Goal: Task Accomplishment & Management: Complete application form

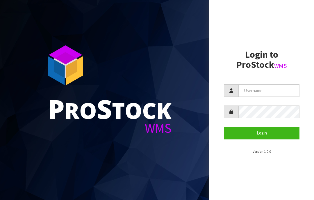
click at [252, 88] on input "text" at bounding box center [268, 91] width 61 height 12
type input "JGBIMPORTS"
click at [262, 133] on button "Login" at bounding box center [262, 133] width 76 height 12
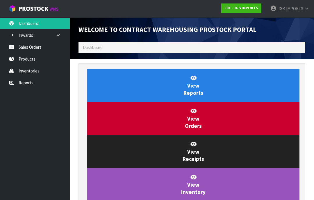
scroll to position [342, 235]
click at [33, 48] on link "Sales Orders" at bounding box center [35, 47] width 70 height 12
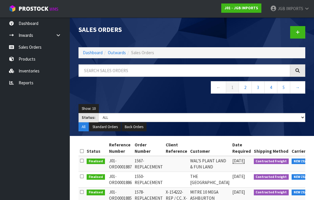
click at [298, 30] on icon at bounding box center [297, 32] width 4 height 4
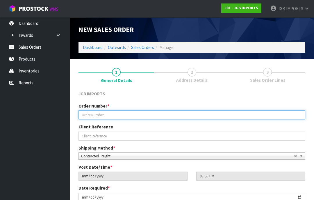
click at [95, 114] on input "text" at bounding box center [191, 115] width 227 height 9
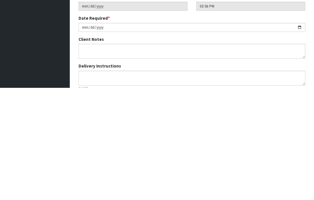
scroll to position [58, 0]
type input "1586"
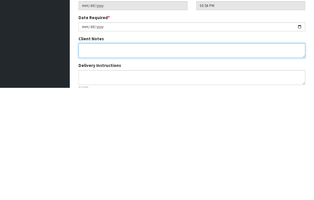
click at [85, 156] on textarea at bounding box center [191, 163] width 227 height 15
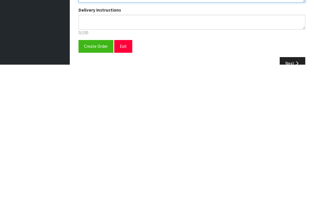
scroll to position [91, 0]
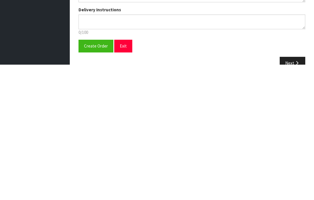
click at [97, 179] on span "Create Order" at bounding box center [96, 182] width 24 height 6
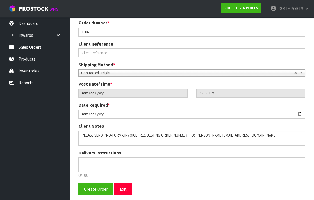
scroll to position [0, 0]
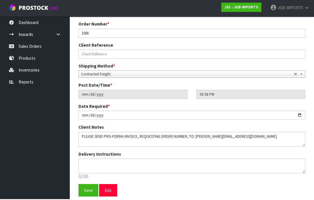
scroll to position [102, 0]
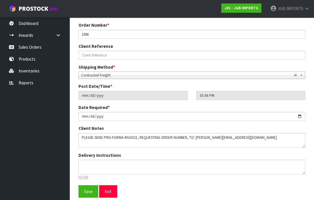
click at [87, 189] on span "Save" at bounding box center [88, 192] width 9 height 6
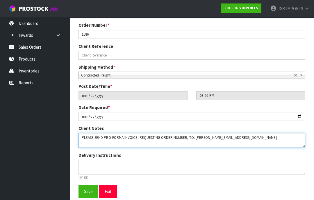
click at [246, 136] on textarea at bounding box center [191, 140] width 227 height 15
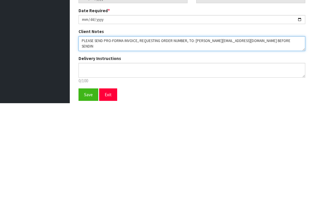
type textarea "PLEASE SEND PRO-FORMA INVOICE, REQUESTING ORDER NUMBER, TO: [PERSON_NAME][EMAIL…"
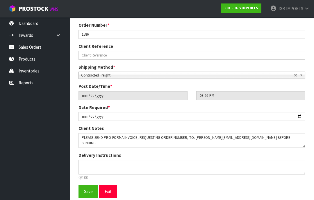
click at [89, 192] on span "Save" at bounding box center [88, 192] width 9 height 6
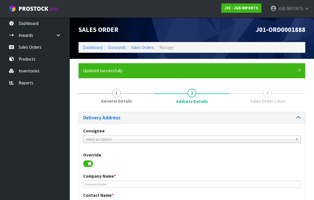
click at [96, 136] on link "Select an Option" at bounding box center [191, 139] width 217 height 7
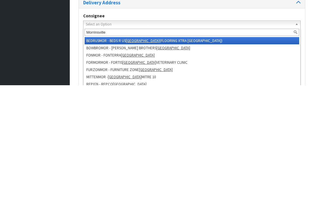
type input "Morrinsville m"
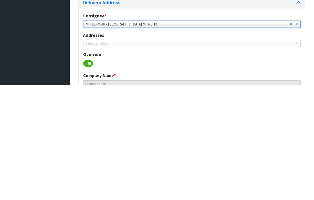
type input "07-889-1111"
type input "43 MOORHOUSE STREET"
type input "3300"
type input "MORRINSVILLE"
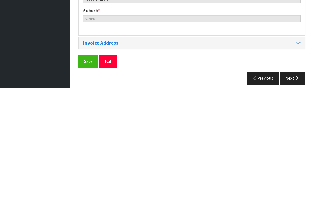
scroll to position [282, 0]
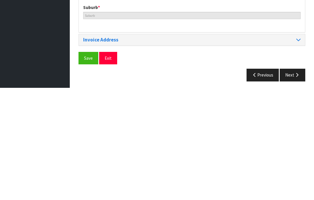
click at [91, 168] on span "Save" at bounding box center [88, 171] width 9 height 6
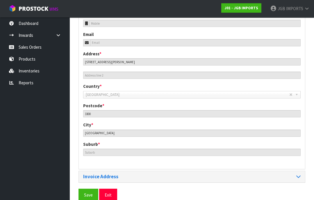
scroll to position [259, 0]
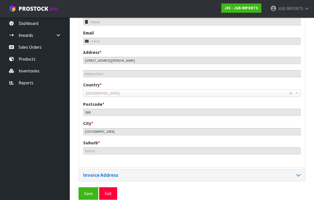
click at [90, 191] on span "Save" at bounding box center [88, 194] width 9 height 6
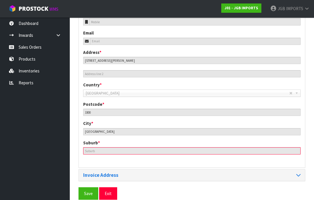
click at [96, 148] on input "text" at bounding box center [191, 151] width 217 height 7
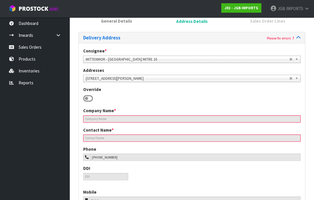
scroll to position [80, 0]
click at [99, 120] on input "text" at bounding box center [191, 119] width 217 height 7
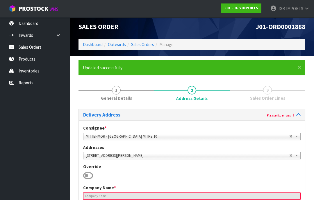
scroll to position [0, 0]
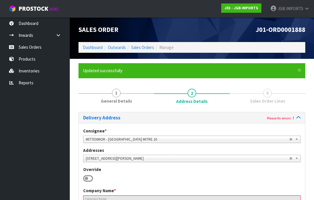
click at [24, 49] on link "Sales Orders" at bounding box center [35, 47] width 70 height 12
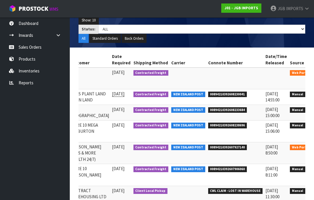
scroll to position [0, 119]
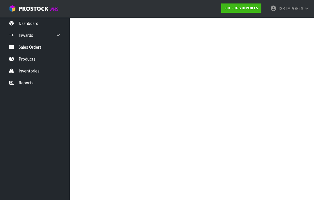
scroll to position [54, 0]
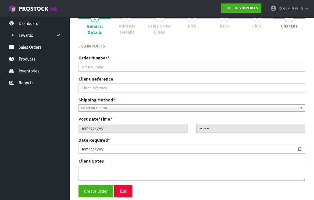
type input "1586"
type input "2025-10-09"
type input "15:56:00.000"
type input "2025-10-09"
type textarea "PLEASE SEND PRO-FORMA INVOICE, REQUESTING ORDER NUMBER, TO: KIM.BURN@MITRE10.CO…"
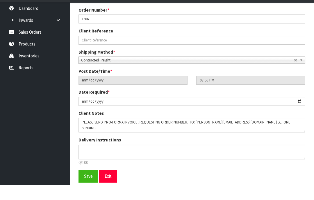
scroll to position [81, 0]
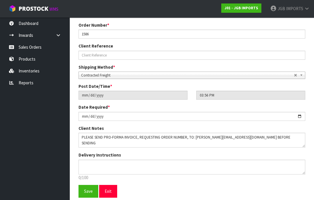
click at [85, 196] on button "Save" at bounding box center [88, 191] width 20 height 12
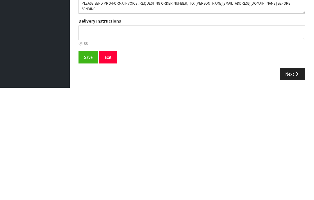
scroll to position [125, 0]
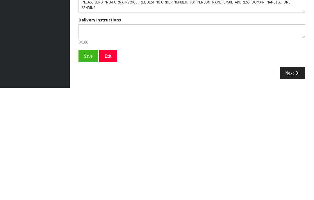
click at [296, 183] on icon "button" at bounding box center [297, 185] width 6 height 4
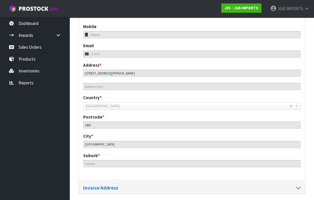
scroll to position [252, 0]
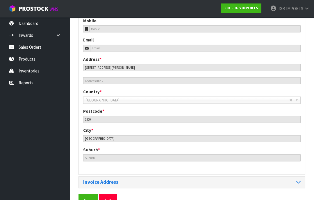
click at [90, 199] on span "Save" at bounding box center [88, 201] width 9 height 6
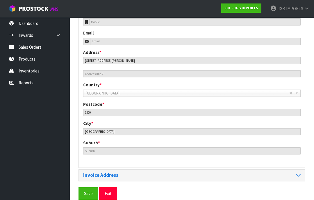
scroll to position [282, 0]
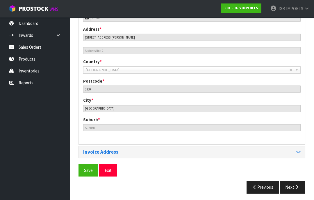
click at [294, 185] on icon "button" at bounding box center [297, 187] width 6 height 4
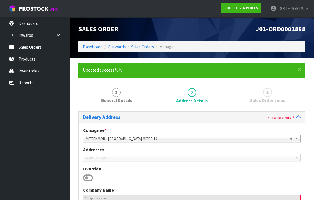
scroll to position [0, 0]
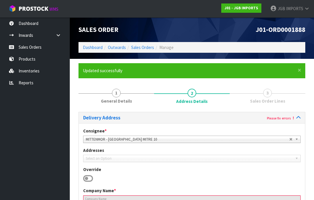
click at [31, 49] on link "Sales Orders" at bounding box center [35, 47] width 70 height 12
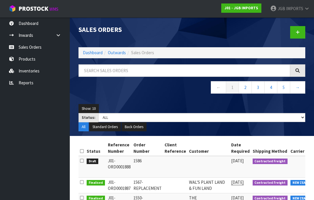
click at [297, 6] on span "IMPORTS" at bounding box center [294, 9] width 17 height 6
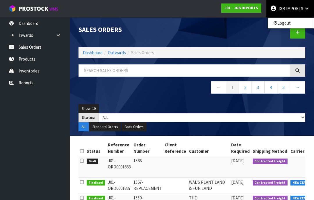
click at [289, 23] on link "Logout" at bounding box center [291, 23] width 46 height 8
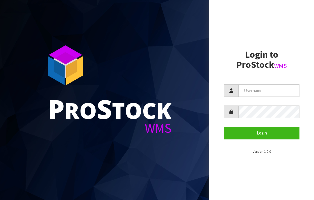
click at [262, 89] on input "text" at bounding box center [268, 91] width 61 height 12
type input "JGBIMPORTS"
click at [266, 133] on button "Login" at bounding box center [262, 133] width 76 height 12
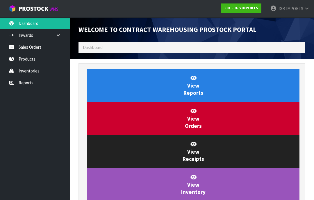
scroll to position [342, 235]
click at [35, 47] on link "Sales Orders" at bounding box center [35, 47] width 70 height 12
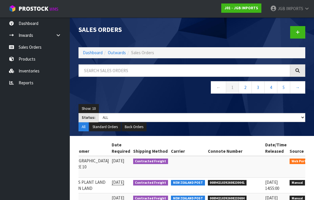
scroll to position [0, 119]
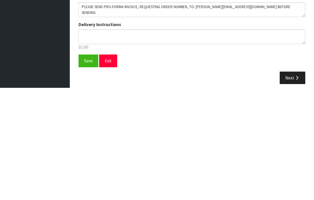
scroll to position [104, 0]
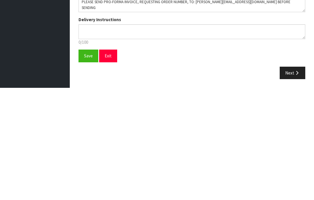
click at [89, 166] on span "Save" at bounding box center [88, 169] width 9 height 6
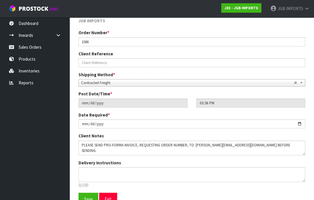
scroll to position [102, 0]
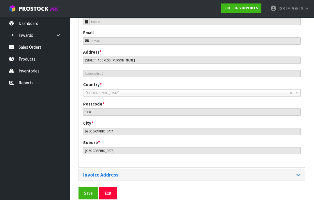
scroll to position [259, 0]
click at [88, 191] on span "Save" at bounding box center [88, 194] width 9 height 6
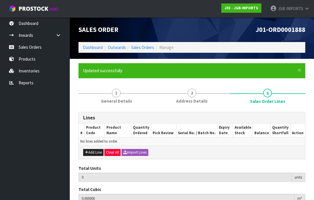
click at [96, 151] on button "Add Line" at bounding box center [93, 152] width 20 height 7
type input "0"
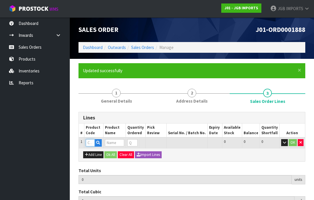
click at [89, 143] on input "text" at bounding box center [90, 142] width 9 height 7
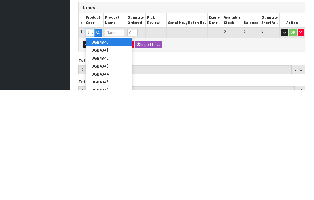
type input "JGB4340"
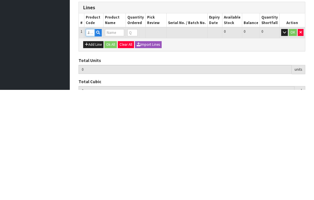
type input "0.000000"
type input "0.000"
type input "S CUP W WAVY SAUCER THREE PINK ROSES"
type input "0"
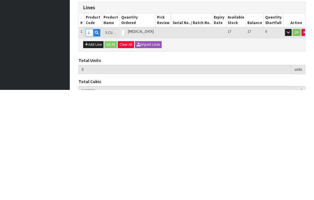
type input "JGB4340"
click at [125, 139] on input "0" at bounding box center [122, 142] width 3 height 7
type input "0"
type input "3"
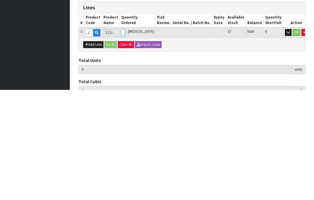
type input "0.05661"
type input "4.5"
type input "3"
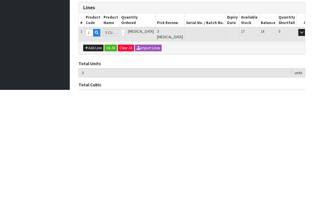
click at [306, 139] on button "OK" at bounding box center [310, 142] width 8 height 7
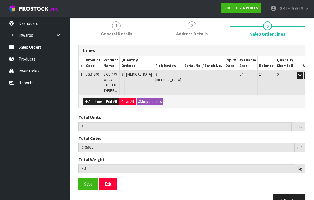
click at [94, 98] on button "Add Line" at bounding box center [93, 101] width 20 height 7
type input "0"
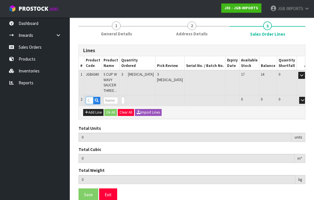
click at [92, 99] on input "text" at bounding box center [90, 100] width 8 height 7
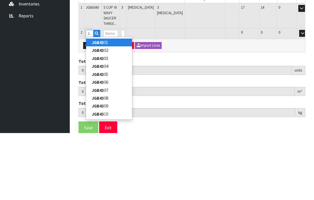
type input "JGB4342"
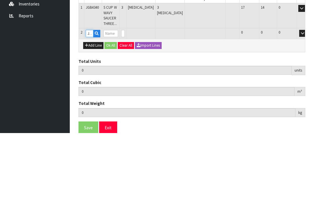
type input "3"
type input "0.05661"
type input "4.5"
type input "S CUP W WAVY SAUCER RED FLOWER W BLUE CROCUS"
type input "0"
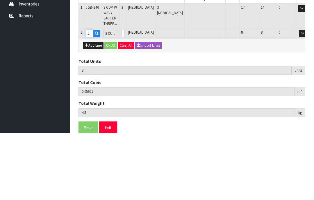
type input "JGB4342"
click at [125, 97] on input "0" at bounding box center [122, 100] width 3 height 7
type input "0"
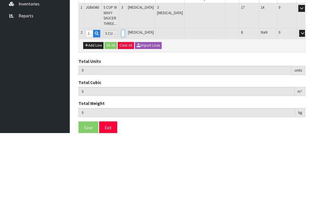
type input "6"
type input "0.06858"
type input "6.9"
type input "3"
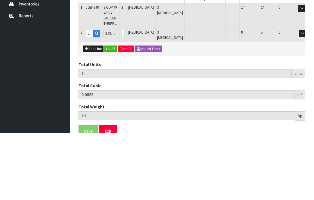
click at [306, 97] on button "OK" at bounding box center [310, 100] width 8 height 7
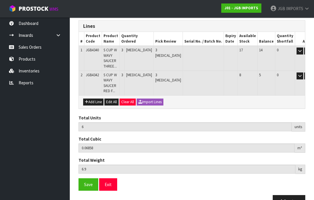
click at [93, 101] on button "Add Line" at bounding box center [93, 102] width 20 height 7
type input "0"
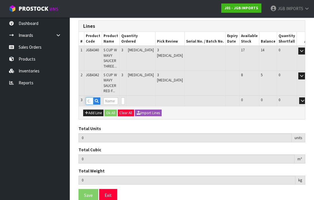
click at [91, 98] on input "text" at bounding box center [90, 101] width 8 height 7
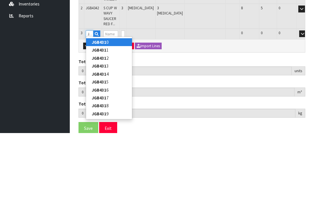
type input "JGB4310"
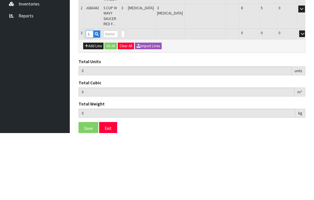
type input "6"
type input "0.06858"
type input "6.9"
type input "SMALL ROUND TEA CUP LEMON & PINK ROSES"
type input "0"
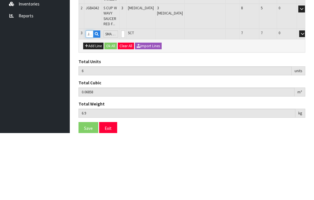
type input "JGB4310"
click at [125, 98] on input "0" at bounding box center [122, 101] width 3 height 7
type input "0"
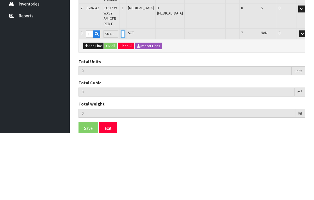
type input "9"
type input "0.078984"
type input "9.15"
type input "3"
click at [306, 98] on button "OK" at bounding box center [310, 101] width 8 height 7
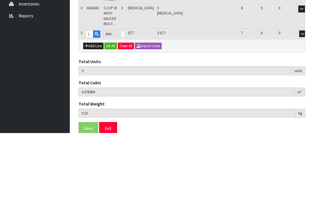
scroll to position [116, 0]
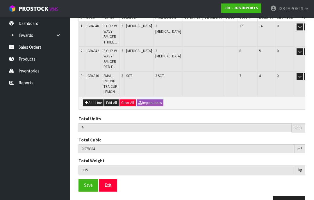
click at [92, 101] on button "Add Line" at bounding box center [93, 103] width 20 height 7
type input "0"
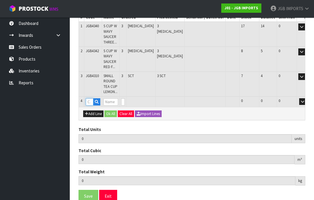
click at [92, 100] on input "text" at bounding box center [90, 101] width 8 height 7
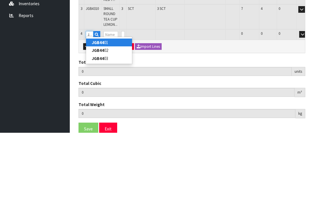
type input "JGB4401"
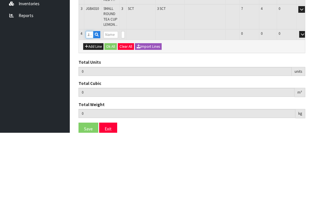
type input "9"
type input "0.078984"
type input "9.15"
type input "Metal Garden Trowel Covered in Flowers"
type input "0"
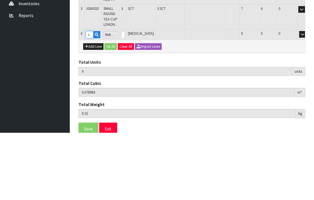
type input "JGB4401"
click at [125, 98] on input "0" at bounding box center [122, 101] width 3 height 7
type input "0"
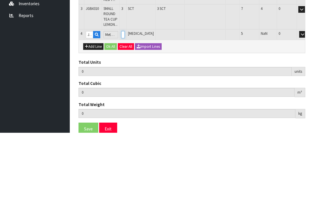
type input "14"
type input "0.083844"
type input "9.65"
type input "5"
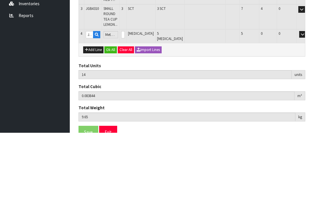
click at [306, 98] on button "OK" at bounding box center [310, 101] width 8 height 7
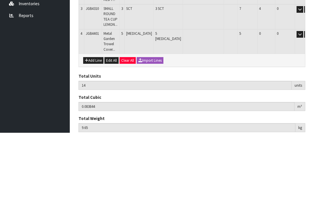
scroll to position [141, 0]
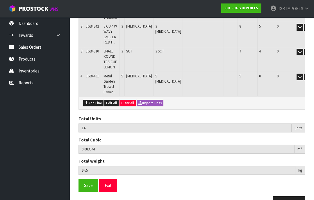
click at [94, 100] on button "Add Line" at bounding box center [93, 103] width 20 height 7
type input "0"
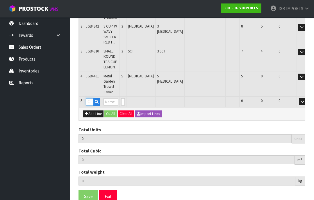
click at [90, 98] on input "text" at bounding box center [90, 101] width 8 height 7
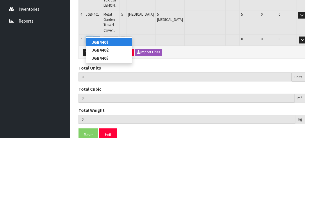
type input "JGB4403"
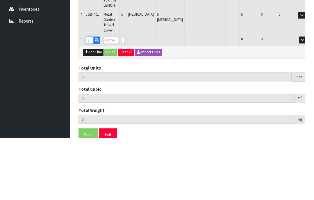
type input "14"
type input "0.083844"
type input "9.65"
type input "Metal Garden Trowel Flowers on Black"
type input "0"
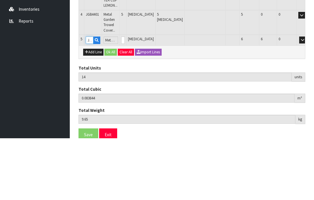
type input "JGB4403"
click at [125, 98] on input "0" at bounding box center [122, 101] width 3 height 7
type input "0"
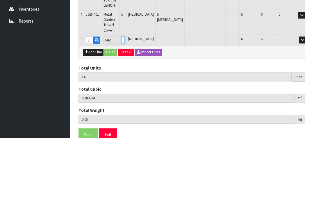
type input "0"
type input "20"
type input "0.089676"
type input "10.25"
type input "6"
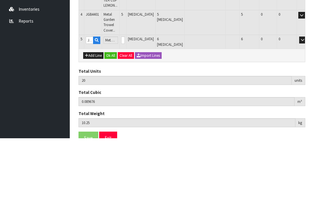
click at [306, 98] on button "OK" at bounding box center [310, 101] width 8 height 7
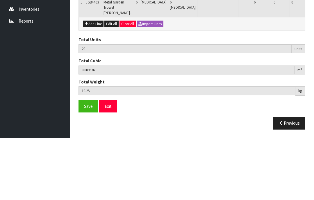
scroll to position [159, 0]
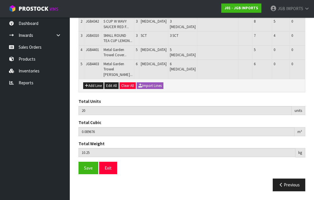
click at [97, 89] on button "Add Line" at bounding box center [93, 86] width 20 height 7
type input "0"
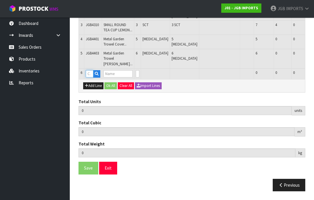
click at [91, 78] on input "text" at bounding box center [90, 73] width 8 height 7
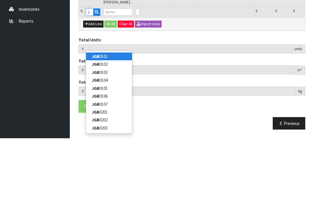
type input "JGB4316"
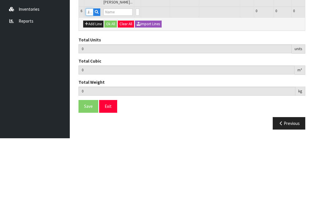
type input "20"
type input "0.089676"
type input "10.25"
type input "SQUARE CUP PLANTER 3 ROSES: LEMON PINK RED"
type input "0"
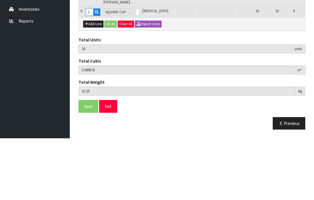
type input "JGB4316"
click at [136, 70] on input "0" at bounding box center [137, 73] width 3 height 7
type input "0"
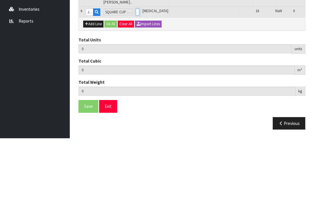
type input "23"
type input "0.101646"
type input "12.35"
type input "3"
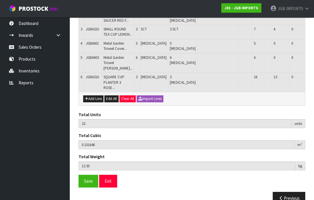
scroll to position [141, 0]
click at [88, 184] on span "Save" at bounding box center [88, 182] width 9 height 6
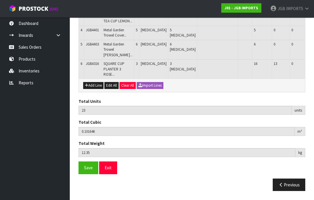
scroll to position [164, 0]
click at [112, 175] on button "Exit" at bounding box center [108, 168] width 18 height 12
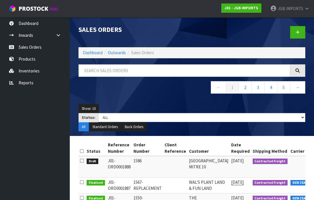
click at [298, 33] on icon at bounding box center [297, 32] width 4 height 4
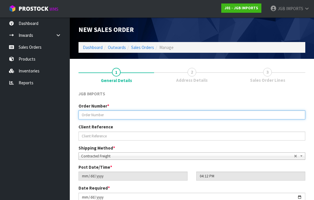
click at [96, 115] on input "text" at bounding box center [191, 115] width 227 height 9
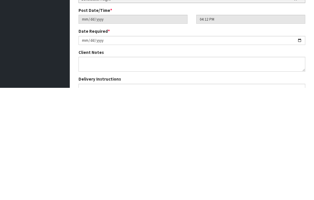
scroll to position [47, 0]
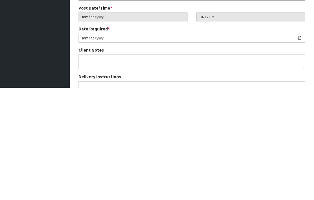
type input "1587"
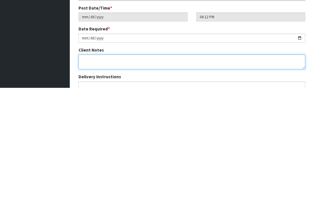
click at [90, 167] on textarea at bounding box center [191, 174] width 227 height 15
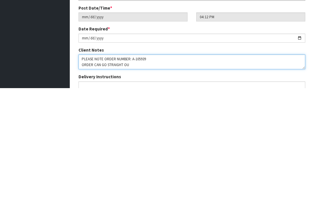
type textarea "PLEASE NOTE ORDER NUMBER: A-105939 ORDER CAN GO STRAIGHT OUT"
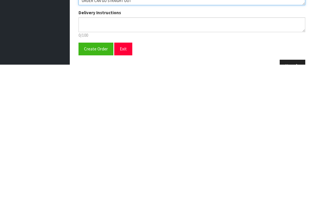
scroll to position [91, 0]
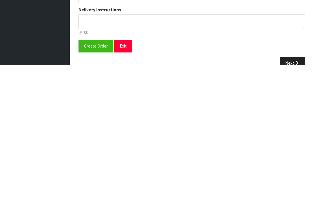
click at [92, 179] on span "Create Order" at bounding box center [96, 182] width 24 height 6
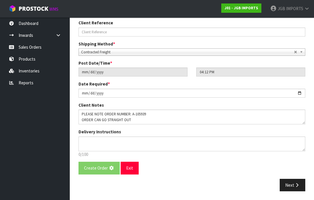
scroll to position [0, 0]
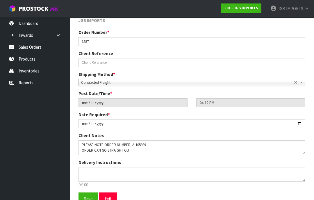
scroll to position [102, 0]
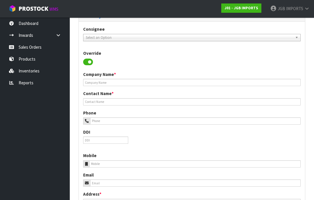
scroll to position [0, 0]
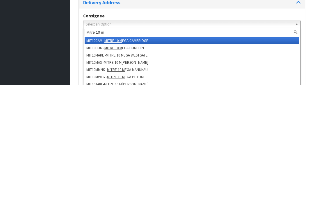
type input "Mitre 10 ma"
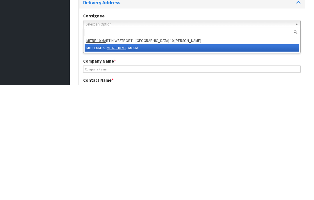
type input "MITRE 10 MATAMATA"
type input "7 WAHAROA RD"
type input "3440"
type input "MATAMATA"
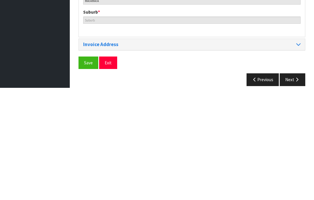
scroll to position [282, 0]
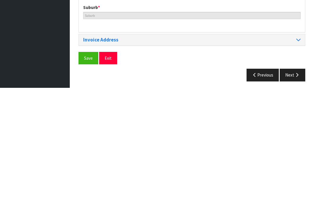
click at [89, 168] on span "Save" at bounding box center [88, 171] width 9 height 6
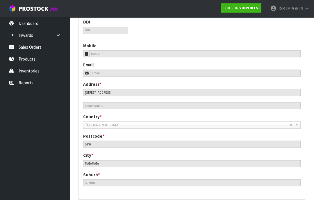
scroll to position [259, 0]
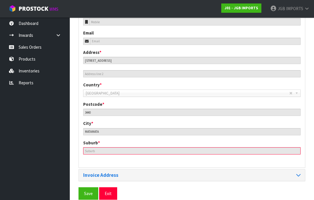
click at [98, 148] on input "text" at bounding box center [191, 151] width 217 height 7
click at [31, 45] on link "Sales Orders" at bounding box center [35, 47] width 70 height 12
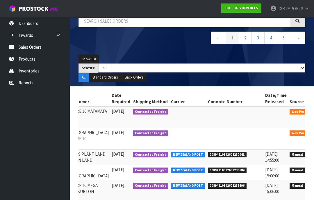
scroll to position [0, 119]
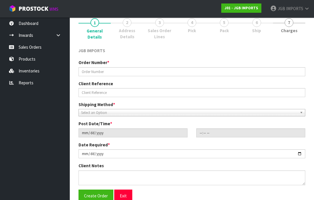
type input "1587"
type input "2025-10-09"
type input "16:12:00.000"
type input "2025-10-09"
type textarea "PLEASE NOTE ORDER NUMBER: A-105939 ORDER CAN GO STRAIGHT OUT"
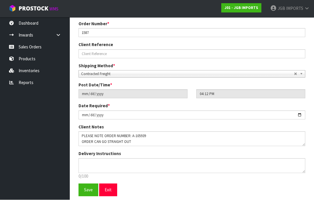
scroll to position [81, 0]
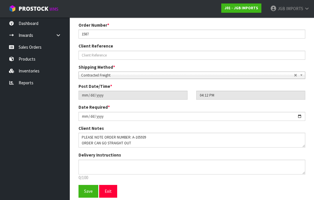
click at [89, 190] on span "Save" at bounding box center [88, 192] width 9 height 6
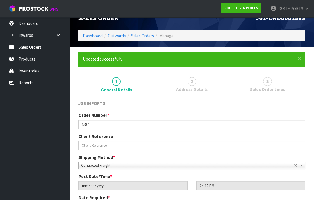
scroll to position [102, 0]
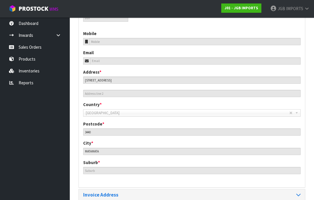
scroll to position [259, 0]
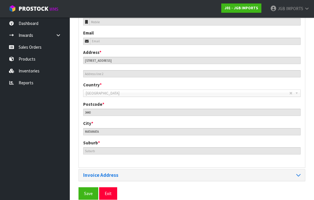
click at [86, 191] on span "Save" at bounding box center [88, 194] width 9 height 6
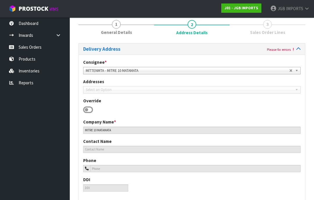
scroll to position [69, 0]
click at [33, 47] on link "Sales Orders" at bounding box center [35, 47] width 70 height 12
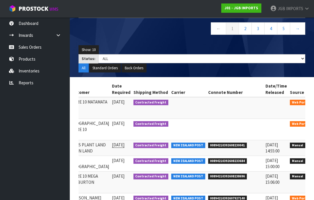
scroll to position [0, 119]
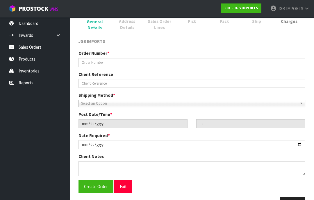
type input "1587"
type input "2025-10-09"
type input "16:12:00.000"
type input "2025-10-09"
type textarea "PLEASE NOTE ORDER NUMBER: A-105939 ORDER CAN GO STRAIGHT OUT"
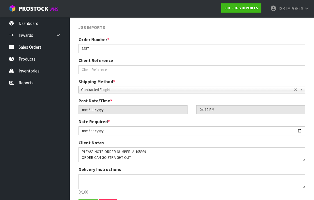
scroll to position [76, 0]
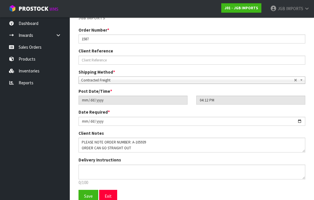
click at [89, 195] on span "Save" at bounding box center [88, 197] width 9 height 6
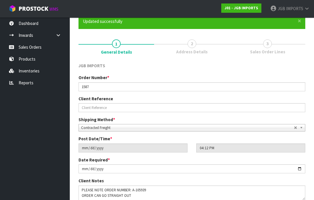
scroll to position [102, 0]
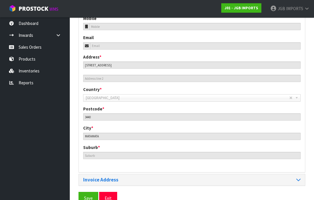
scroll to position [259, 0]
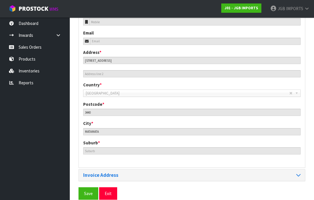
click at [88, 191] on span "Save" at bounding box center [88, 194] width 9 height 6
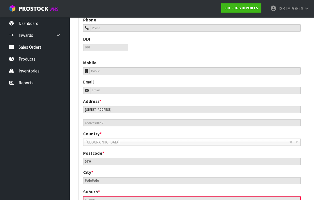
scroll to position [207, 0]
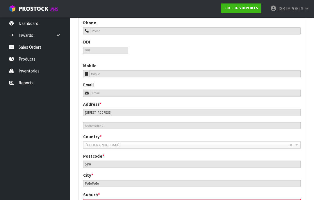
click at [33, 48] on link "Sales Orders" at bounding box center [35, 47] width 70 height 12
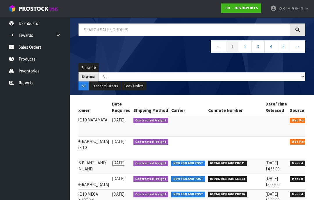
scroll to position [0, 119]
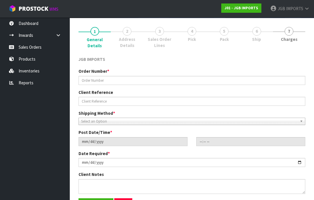
type input "1587"
type input "2025-10-09"
type input "16:12:00.000"
type input "2025-10-09"
type textarea "PLEASE NOTE ORDER NUMBER: A-105939 ORDER CAN GO STRAIGHT OUT"
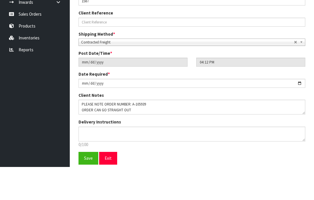
scroll to position [81, 0]
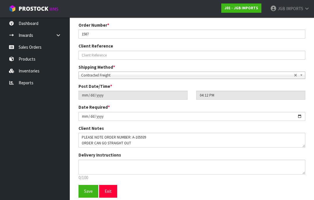
click at [87, 189] on span "Save" at bounding box center [88, 192] width 9 height 6
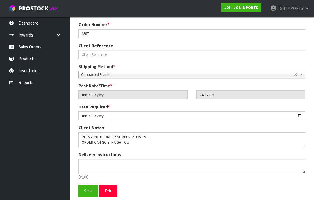
scroll to position [102, 0]
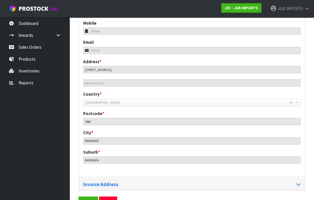
scroll to position [259, 0]
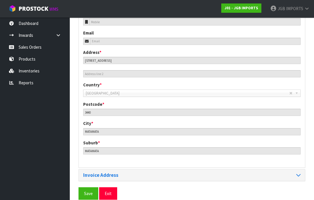
click at [88, 191] on span "Save" at bounding box center [88, 194] width 9 height 6
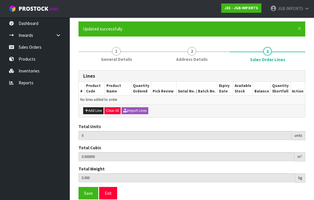
click at [97, 109] on button "Add Line" at bounding box center [93, 110] width 20 height 7
type input "0"
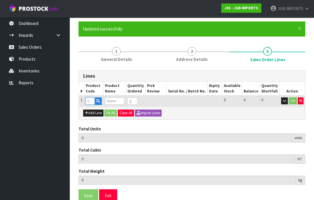
click at [92, 101] on input "text" at bounding box center [90, 101] width 9 height 7
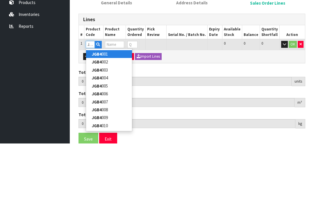
type input "JGB4340"
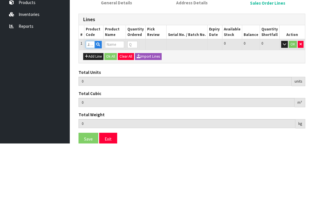
type input "0.000000"
type input "0.000"
type input "S CUP W WAVY SAUCER THREE PINK ROSES"
type input "0"
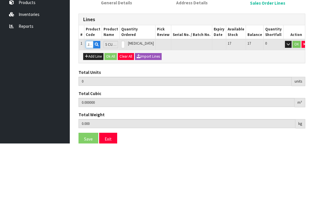
type input "JGB4340"
click at [125, 98] on input "0" at bounding box center [122, 101] width 3 height 7
type input "0"
type input "2"
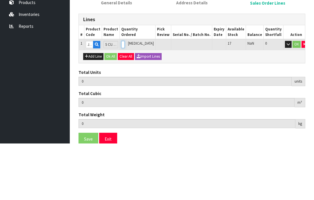
type input "0.03774"
type input "3"
type input "2"
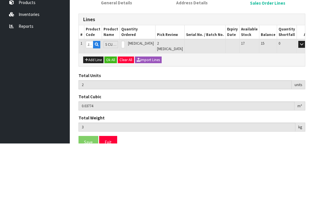
click at [306, 98] on button "OK" at bounding box center [310, 101] width 8 height 7
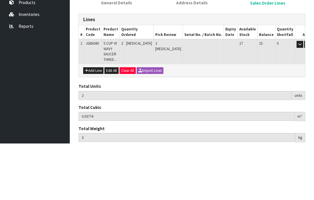
scroll to position [44, 0]
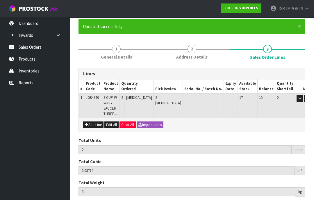
click at [97, 125] on button "Add Line" at bounding box center [93, 125] width 20 height 7
type input "0"
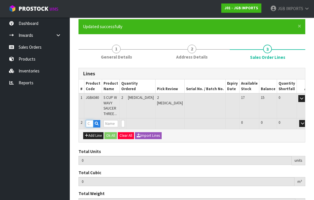
click at [90, 122] on input "text" at bounding box center [90, 123] width 8 height 7
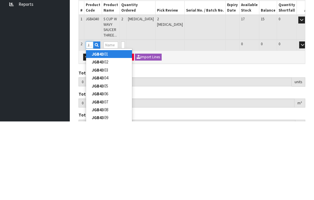
type input "JGB4341"
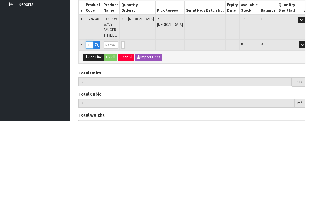
type input "2"
type input "0.03774"
type input "3"
type input "S CUP W WAVY SAUCER TWO ROSES PARIS"
type input "0"
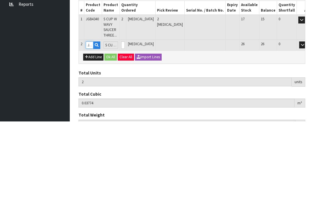
type input "JGB4341"
click at [125, 120] on input "0" at bounding box center [122, 123] width 3 height 7
type input "0"
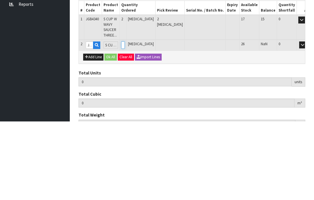
type input "4"
type input "0.04572"
type input "5"
type input "2"
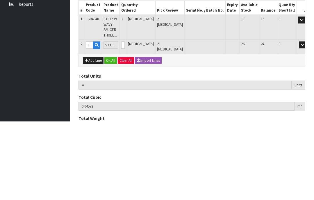
click at [306, 120] on button "OK" at bounding box center [310, 123] width 8 height 7
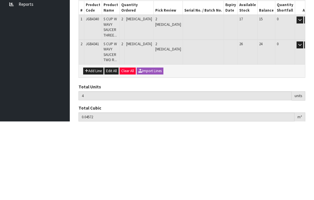
scroll to position [69, 0]
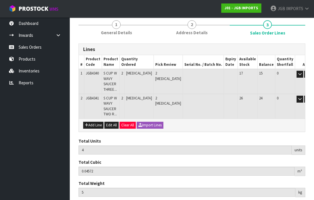
click at [94, 125] on button "Add Line" at bounding box center [93, 125] width 20 height 7
type input "0"
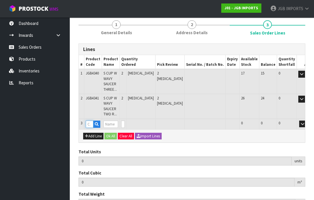
click at [92, 124] on input "text" at bounding box center [90, 124] width 8 height 7
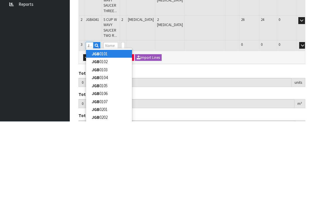
type input "JGB4342"
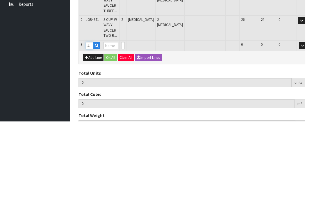
type input "4"
type input "0.04572"
type input "5"
type input "S CUP W WAVY SAUCER RED FLOWER W BLUE CROCUS"
type input "0"
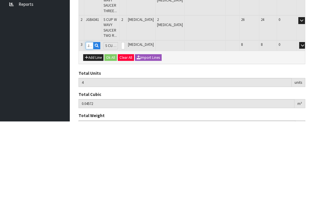
type input "JGB4342"
click at [125, 121] on input "0" at bounding box center [122, 124] width 3 height 7
type input "0"
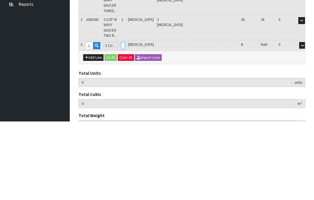
type input "6"
type input "0.0537"
type input "6.6"
type input "2"
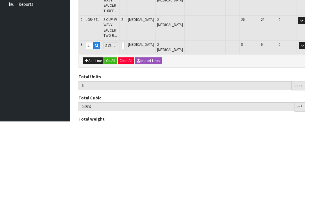
click at [306, 121] on button "OK" at bounding box center [310, 124] width 8 height 7
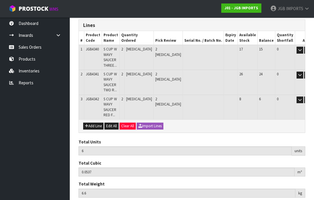
click at [95, 124] on button "Add Line" at bounding box center [93, 126] width 20 height 7
type input "0"
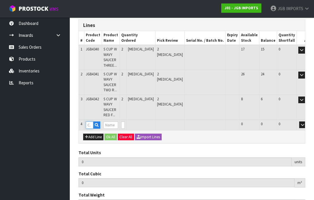
click at [92, 123] on input "text" at bounding box center [90, 125] width 8 height 7
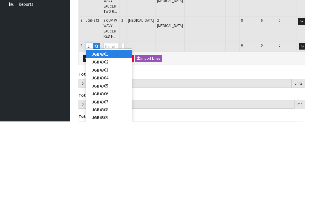
type input "JGB4343"
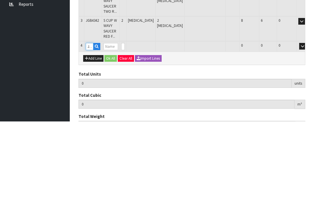
type input "6"
type input "0.0537"
type input "6.6"
type input "S CUP W WAVY SAUCER CROCUS W GARDEN TOOLS"
type input "0"
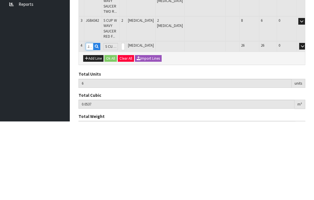
type input "JGB4343"
click at [125, 122] on input "0" at bounding box center [122, 125] width 3 height 7
type input "0"
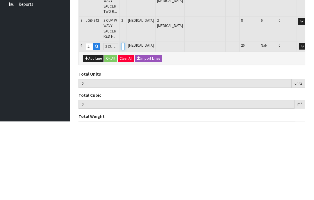
type input "8"
type input "0.06168"
type input "8.3"
type input "2"
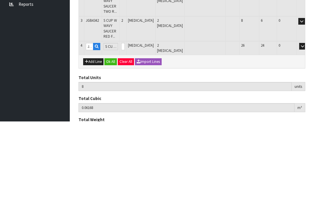
click at [306, 122] on button "OK" at bounding box center [310, 125] width 8 height 7
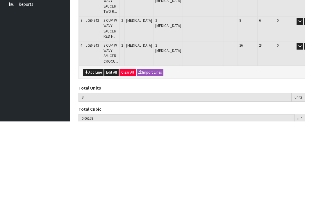
scroll to position [117, 0]
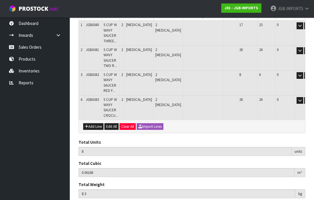
click at [96, 125] on button "Add Line" at bounding box center [93, 126] width 20 height 7
type input "0"
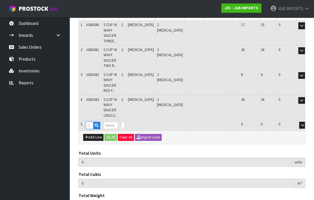
click at [93, 123] on input "text" at bounding box center [90, 125] width 8 height 7
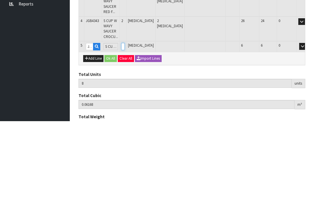
click at [125, 122] on input "0" at bounding box center [122, 125] width 3 height 7
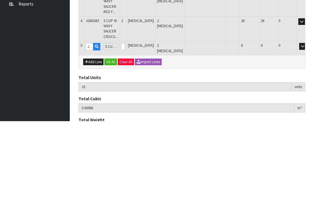
click at [306, 122] on button "OK" at bounding box center [310, 125] width 8 height 7
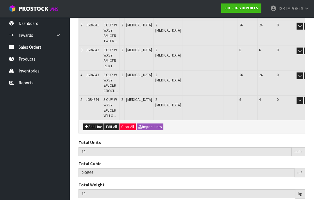
click at [97, 124] on button "Add Line" at bounding box center [93, 127] width 20 height 7
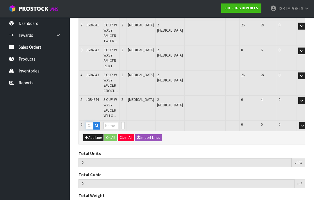
click at [92, 122] on input "text" at bounding box center [90, 125] width 8 height 7
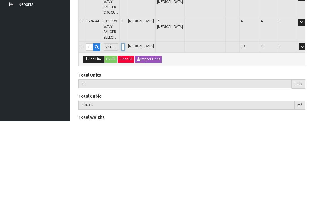
click at [125, 122] on input "0" at bounding box center [122, 125] width 3 height 7
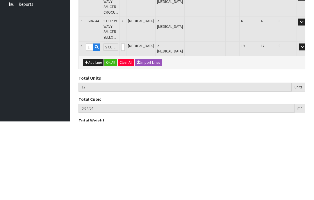
click at [306, 122] on button "OK" at bounding box center [310, 125] width 8 height 7
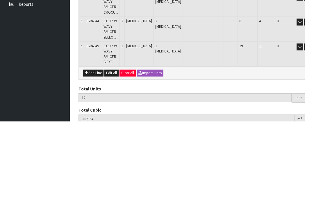
scroll to position [166, 0]
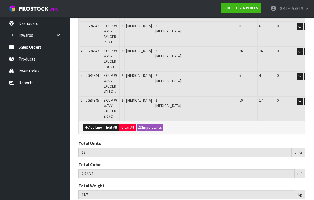
click at [96, 124] on button "Add Line" at bounding box center [93, 127] width 20 height 7
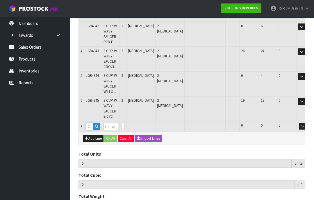
click at [92, 124] on input "text" at bounding box center [90, 126] width 8 height 7
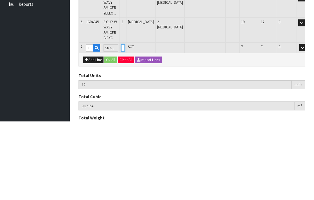
click at [125, 123] on input "0" at bounding box center [122, 126] width 3 height 7
click at [306, 123] on button "OK" at bounding box center [310, 126] width 8 height 7
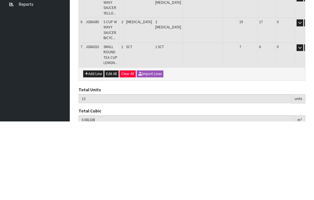
scroll to position [190, 0]
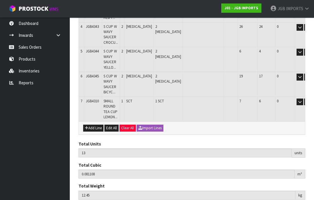
click at [96, 125] on button "Add Line" at bounding box center [93, 128] width 20 height 7
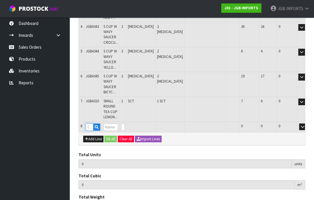
click at [92, 124] on input "text" at bounding box center [90, 127] width 8 height 7
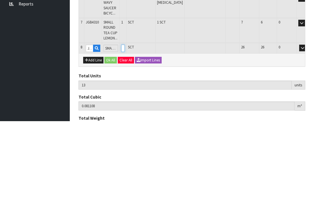
click at [125, 124] on input "0" at bounding box center [122, 127] width 3 height 7
click at [306, 124] on button "OK" at bounding box center [310, 127] width 8 height 7
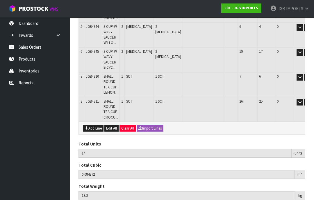
click at [98, 125] on button "Add Line" at bounding box center [93, 128] width 20 height 7
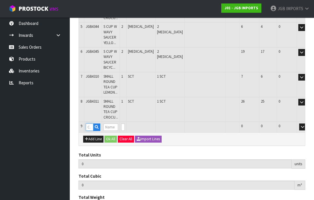
click at [92, 124] on input "text" at bounding box center [90, 127] width 8 height 7
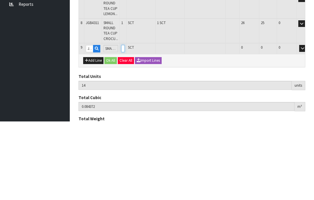
click at [125, 124] on input "0" at bounding box center [122, 127] width 3 height 7
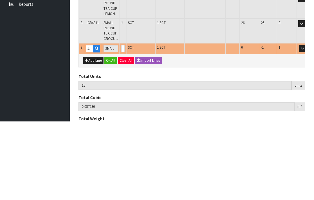
click at [313, 125] on icon "button" at bounding box center [318, 127] width 2 height 4
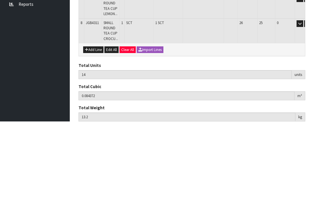
scroll to position [229, 0]
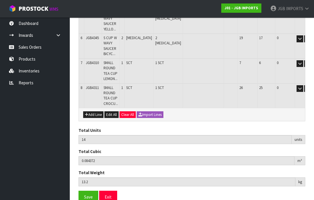
click at [97, 112] on button "Add Line" at bounding box center [93, 115] width 20 height 7
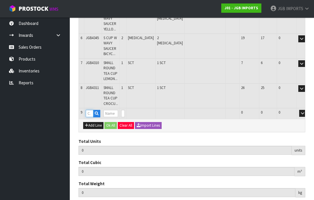
click at [91, 110] on input "text" at bounding box center [90, 113] width 8 height 7
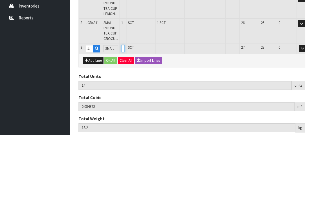
click at [125, 110] on input "0" at bounding box center [122, 113] width 3 height 7
click at [306, 110] on button "OK" at bounding box center [310, 113] width 8 height 7
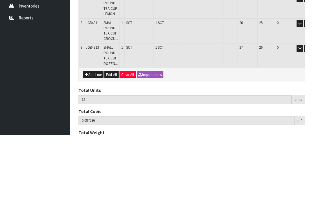
scroll to position [239, 0]
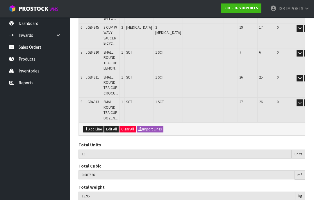
click at [98, 126] on button "Add Line" at bounding box center [93, 129] width 20 height 7
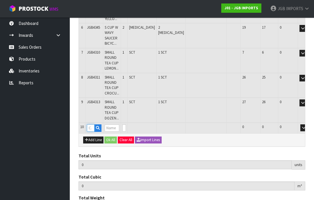
click at [94, 125] on input "text" at bounding box center [91, 128] width 8 height 7
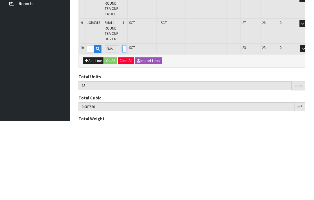
click at [126, 125] on input "0" at bounding box center [123, 128] width 3 height 7
click at [308, 125] on button "OK" at bounding box center [312, 128] width 8 height 7
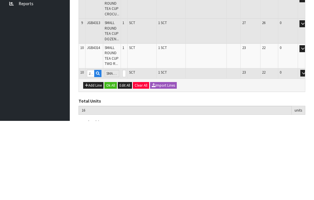
scroll to position [264, 0]
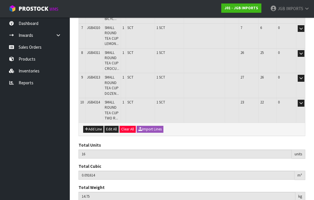
click at [96, 126] on button "Add Line" at bounding box center [93, 129] width 20 height 7
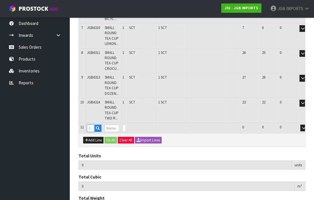
click at [94, 125] on input "text" at bounding box center [91, 128] width 8 height 7
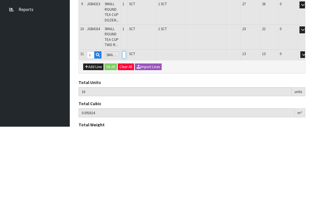
click at [126, 125] on input "0" at bounding box center [123, 128] width 3 height 7
click at [308, 125] on button "OK" at bounding box center [312, 128] width 8 height 7
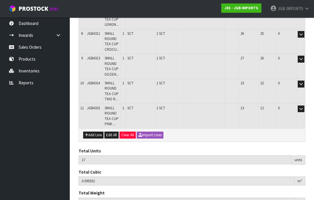
click at [99, 132] on button "Add Line" at bounding box center [93, 135] width 20 height 7
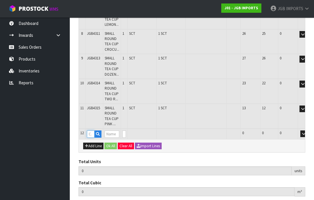
click at [94, 131] on input "text" at bounding box center [91, 134] width 8 height 7
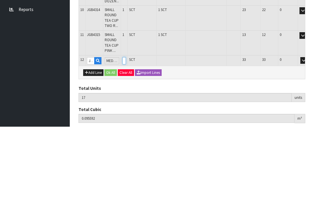
click at [126, 131] on input "0" at bounding box center [123, 134] width 3 height 7
click at [308, 131] on button "OK" at bounding box center [312, 134] width 8 height 7
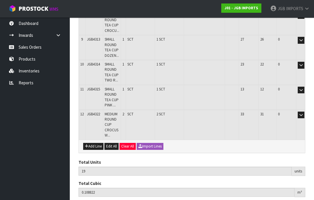
click at [97, 143] on button "Add Line" at bounding box center [93, 146] width 20 height 7
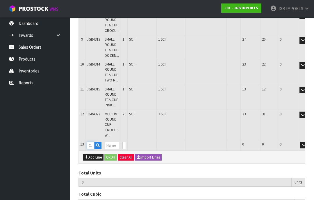
click at [94, 142] on input "text" at bounding box center [91, 145] width 8 height 7
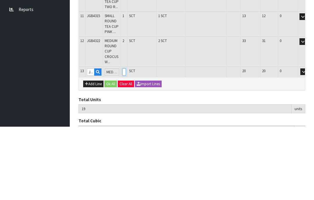
click at [126, 142] on input "0" at bounding box center [123, 145] width 3 height 7
click at [308, 142] on button "OK" at bounding box center [312, 145] width 8 height 7
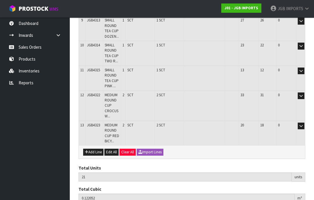
click at [96, 149] on button "Add Line" at bounding box center [93, 152] width 20 height 7
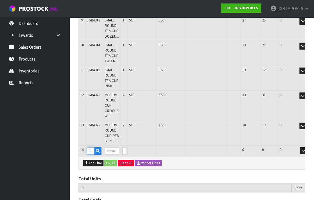
click at [94, 148] on input "text" at bounding box center [91, 151] width 8 height 7
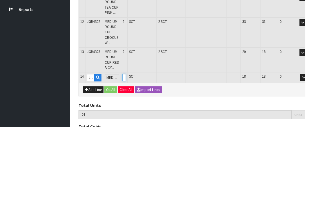
click at [126, 148] on input "0" at bounding box center [123, 151] width 3 height 7
click at [308, 148] on button "OK" at bounding box center [312, 151] width 8 height 7
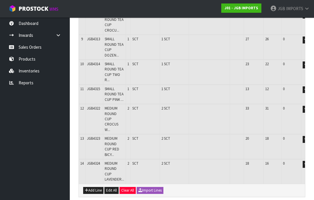
click at [97, 187] on button "Add Line" at bounding box center [93, 190] width 20 height 7
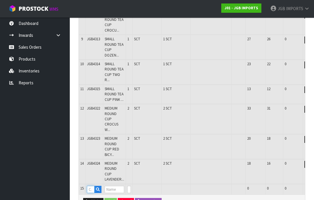
click at [93, 186] on input "text" at bounding box center [91, 189] width 8 height 7
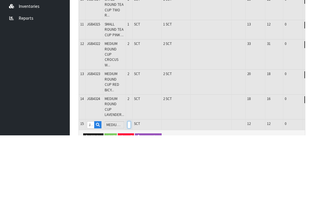
click at [131, 186] on input "0" at bounding box center [128, 189] width 3 height 7
click at [313, 186] on button "OK" at bounding box center [317, 189] width 8 height 7
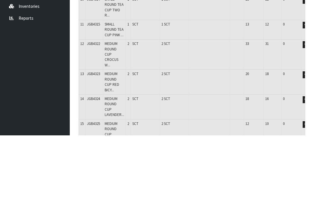
scroll to position [313, 0]
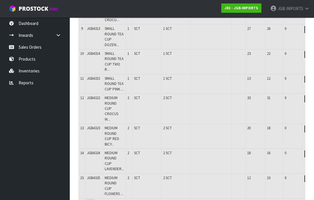
click at [92, 200] on input "text" at bounding box center [91, 204] width 8 height 7
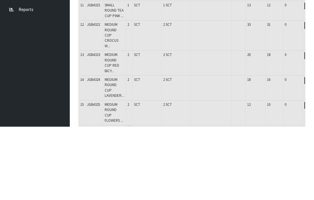
click at [131, 200] on input "0" at bounding box center [128, 204] width 3 height 7
click at [313, 200] on button "OK" at bounding box center [317, 204] width 8 height 7
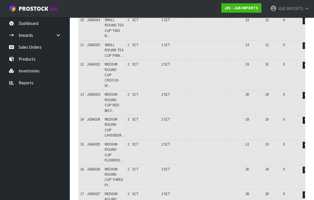
scroll to position [359, 0]
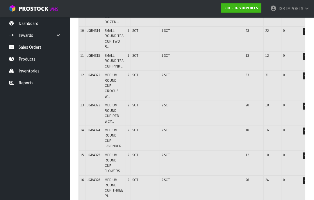
scroll to position [336, 0]
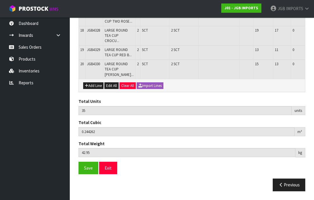
click at [95, 89] on button "Add Line" at bounding box center [93, 86] width 20 height 7
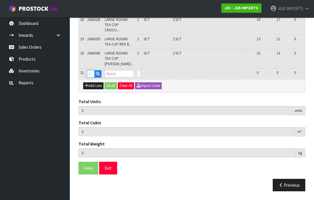
click at [94, 78] on input "text" at bounding box center [91, 73] width 8 height 7
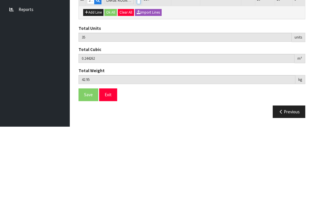
click at [140, 70] on input "0" at bounding box center [138, 73] width 3 height 7
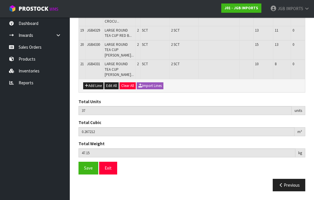
click at [96, 89] on button "Add Line" at bounding box center [93, 86] width 20 height 7
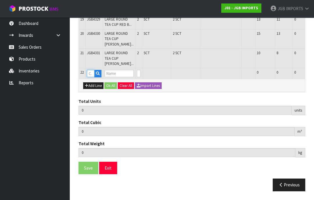
click at [94, 77] on input "text" at bounding box center [91, 73] width 8 height 7
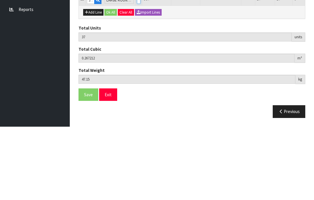
click at [138, 70] on input "0" at bounding box center [138, 73] width 3 height 7
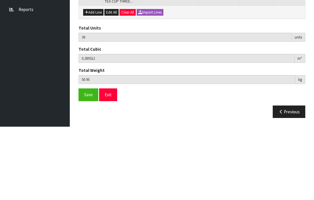
scroll to position [446, 0]
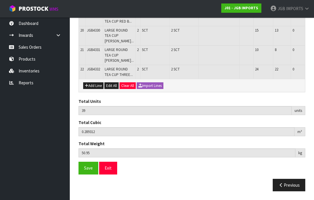
click at [98, 89] on button "Add Line" at bounding box center [93, 86] width 20 height 7
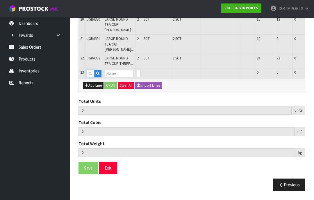
click at [93, 77] on input "text" at bounding box center [91, 73] width 8 height 7
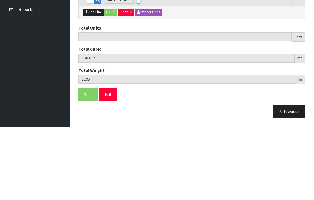
click at [139, 70] on input "0" at bounding box center [138, 73] width 3 height 7
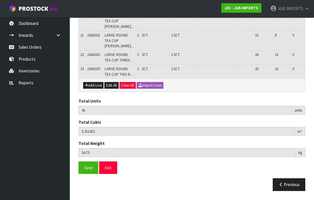
scroll to position [474, 0]
click at [98, 89] on button "Add Line" at bounding box center [93, 86] width 20 height 7
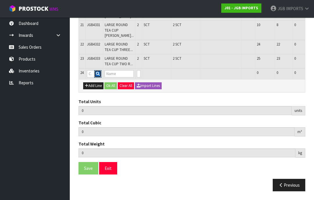
click at [96, 78] on button "button" at bounding box center [97, 74] width 7 height 8
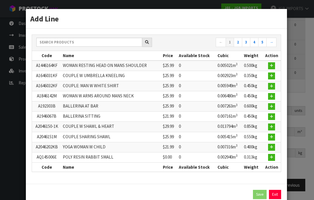
click at [277, 196] on link "Exit" at bounding box center [275, 194] width 12 height 9
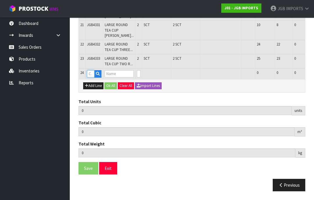
click at [92, 78] on input "text" at bounding box center [91, 73] width 8 height 7
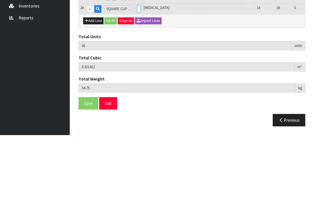
click at [139, 70] on input "0" at bounding box center [138, 73] width 3 height 7
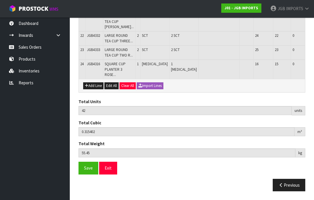
click at [95, 89] on button "Add Line" at bounding box center [93, 86] width 20 height 7
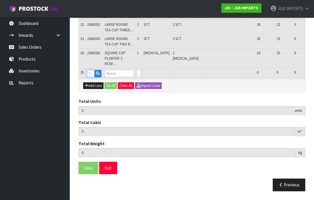
click at [91, 77] on input "text" at bounding box center [91, 73] width 8 height 7
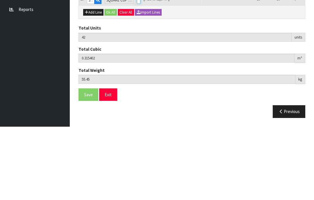
click at [140, 70] on input "0" at bounding box center [138, 73] width 3 height 7
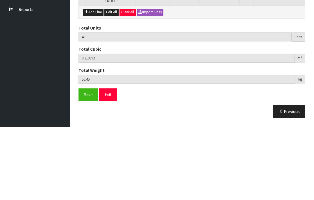
scroll to position [503, 0]
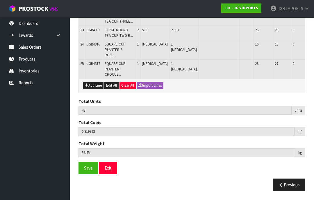
click at [96, 89] on button "Add Line" at bounding box center [93, 85] width 20 height 7
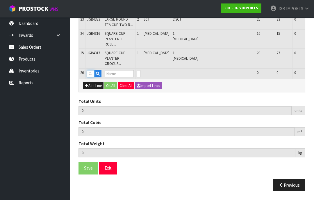
click at [93, 78] on input "text" at bounding box center [91, 73] width 8 height 7
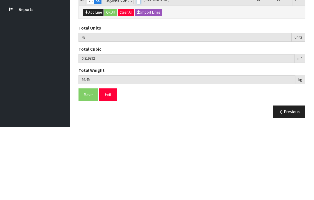
click at [139, 70] on input "0" at bounding box center [138, 73] width 3 height 7
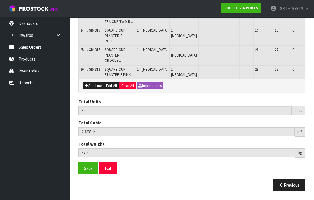
click at [98, 89] on button "Add Line" at bounding box center [93, 86] width 20 height 7
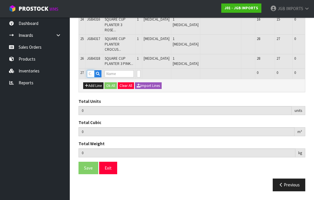
click at [94, 78] on input "text" at bounding box center [91, 73] width 8 height 7
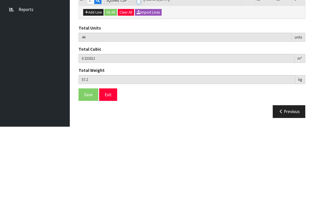
click at [140, 70] on input "0" at bounding box center [138, 73] width 3 height 7
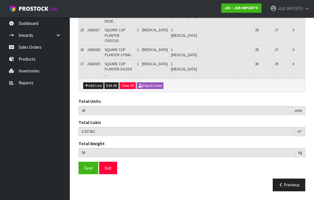
click at [95, 89] on button "Add Line" at bounding box center [93, 86] width 20 height 7
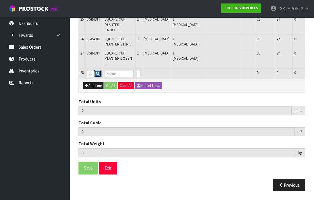
click at [96, 78] on button "button" at bounding box center [97, 74] width 7 height 8
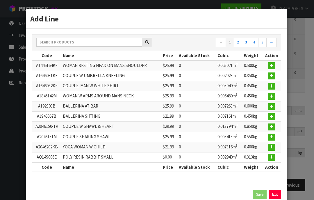
click at [277, 197] on link "Exit" at bounding box center [275, 194] width 12 height 9
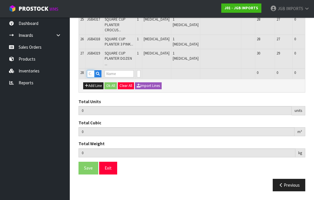
click at [93, 78] on input "text" at bounding box center [91, 73] width 8 height 7
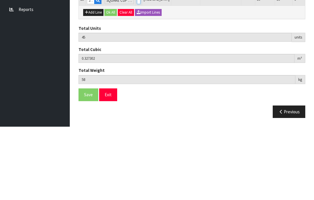
click at [139, 70] on input "0" at bounding box center [138, 73] width 3 height 7
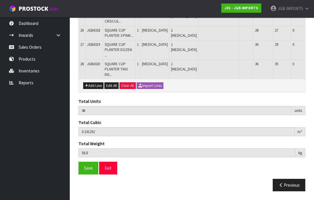
click at [96, 89] on button "Add Line" at bounding box center [93, 86] width 20 height 7
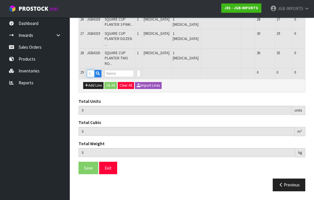
click at [94, 77] on input "text" at bounding box center [91, 73] width 8 height 7
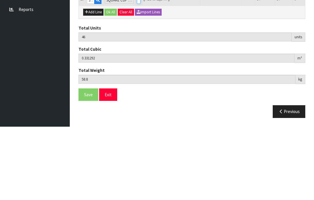
click at [139, 70] on input "0" at bounding box center [138, 73] width 3 height 7
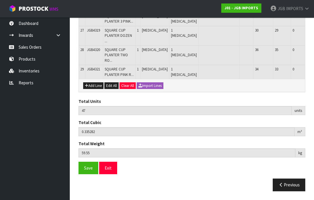
click at [98, 89] on button "Add Line" at bounding box center [93, 86] width 20 height 7
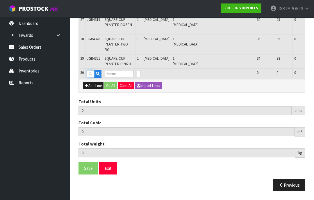
click at [92, 78] on input "text" at bounding box center [91, 73] width 8 height 7
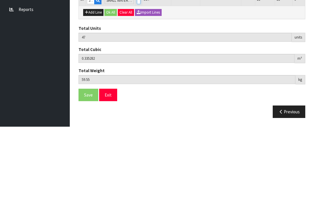
click at [140, 70] on input "0" at bounding box center [138, 73] width 3 height 7
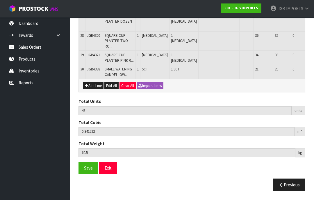
click at [94, 89] on button "Add Line" at bounding box center [93, 86] width 20 height 7
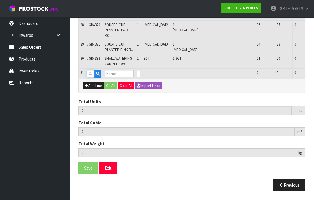
click at [94, 78] on input "text" at bounding box center [91, 73] width 8 height 7
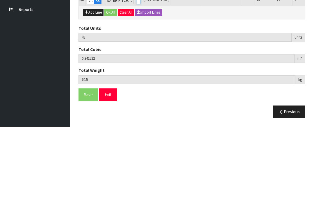
click at [139, 70] on input "0" at bounding box center [138, 73] width 3 height 7
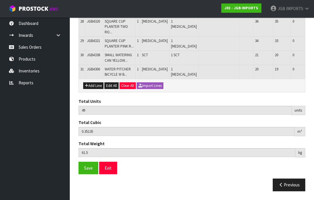
click at [96, 89] on button "Add Line" at bounding box center [93, 86] width 20 height 7
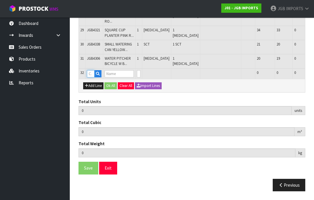
click at [94, 78] on input "text" at bounding box center [91, 73] width 8 height 7
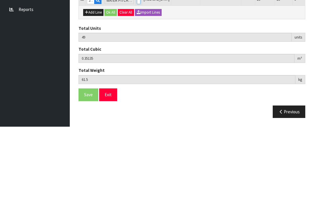
click at [139, 70] on input "0" at bounding box center [138, 73] width 3 height 7
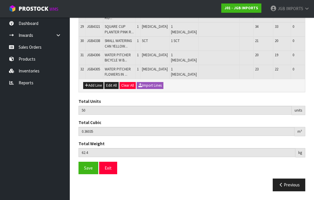
click at [94, 89] on button "Add Line" at bounding box center [93, 85] width 20 height 7
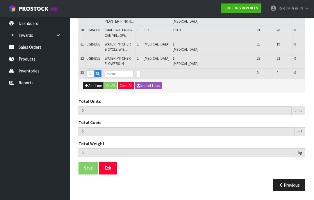
click at [94, 78] on input "text" at bounding box center [91, 73] width 8 height 7
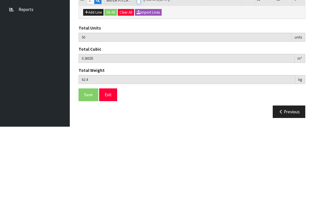
click at [140, 70] on input "0" at bounding box center [138, 73] width 3 height 7
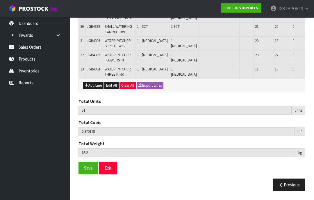
scroll to position [654, 0]
click at [98, 89] on button "Add Line" at bounding box center [93, 86] width 20 height 7
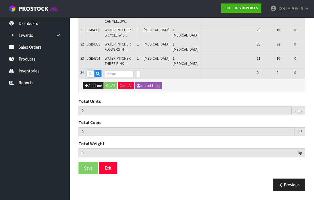
click at [94, 78] on input "text" at bounding box center [91, 73] width 8 height 7
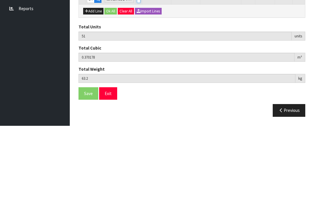
click at [137, 70] on input "0" at bounding box center [138, 73] width 3 height 7
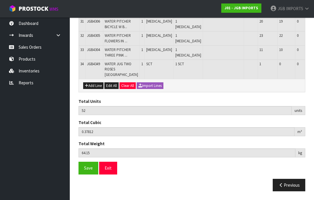
click at [98, 89] on button "Add Line" at bounding box center [93, 86] width 20 height 7
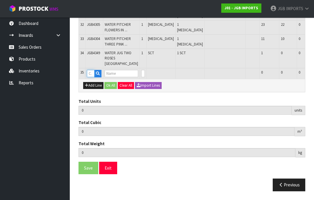
click at [92, 77] on input "text" at bounding box center [91, 73] width 8 height 7
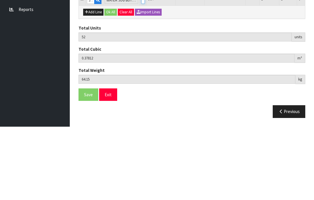
click at [141, 70] on input "0" at bounding box center [142, 73] width 3 height 7
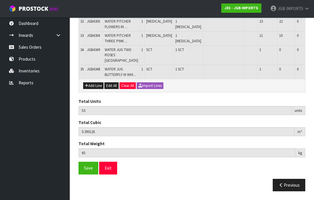
click at [96, 89] on button "Add Line" at bounding box center [93, 86] width 20 height 7
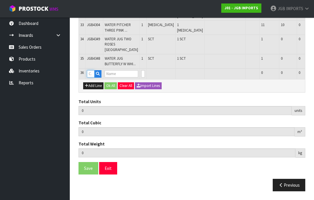
click at [93, 78] on input "text" at bounding box center [91, 73] width 8 height 7
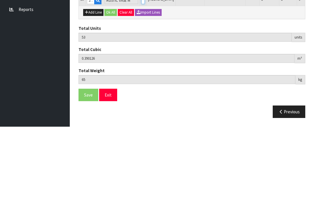
click at [141, 70] on input "0" at bounding box center [142, 73] width 3 height 7
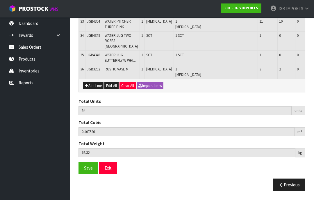
click at [95, 89] on button "Add Line" at bounding box center [93, 86] width 20 height 7
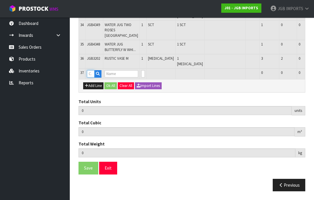
click at [93, 78] on input "text" at bounding box center [91, 73] width 8 height 7
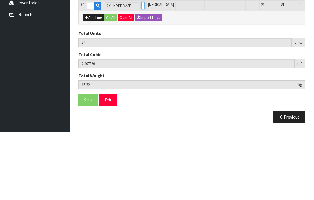
click at [141, 70] on input "0" at bounding box center [142, 73] width 3 height 7
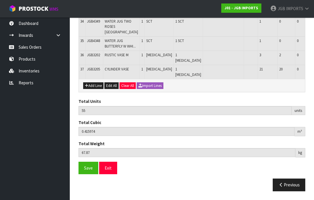
click at [99, 89] on button "Add Line" at bounding box center [93, 86] width 20 height 7
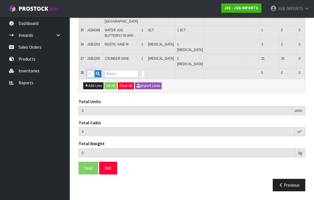
click at [91, 78] on input "text" at bounding box center [91, 73] width 8 height 7
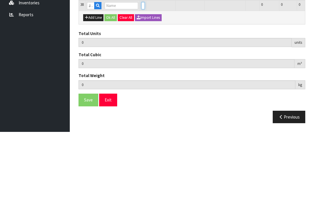
click at [141, 70] on input "number" at bounding box center [142, 73] width 3 height 7
click at [89, 70] on input "text" at bounding box center [91, 73] width 8 height 7
click at [141, 70] on input "0" at bounding box center [142, 73] width 3 height 7
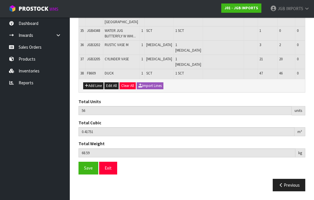
click at [95, 89] on button "Add Line" at bounding box center [93, 86] width 20 height 7
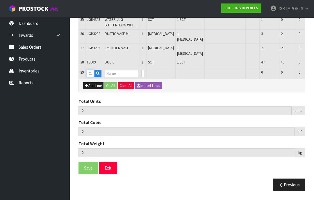
click at [94, 77] on input "text" at bounding box center [91, 73] width 8 height 7
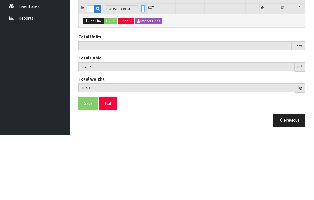
click at [141, 70] on input "0" at bounding box center [142, 73] width 3 height 7
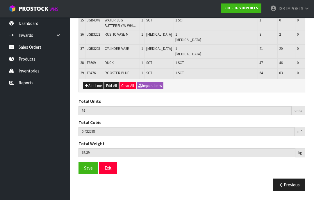
click at [99, 89] on button "Add Line" at bounding box center [93, 86] width 20 height 7
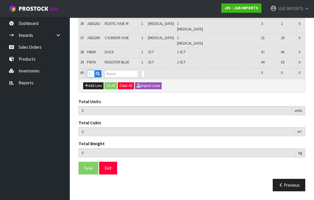
click at [94, 78] on input "text" at bounding box center [91, 73] width 8 height 7
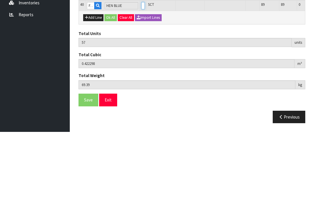
click at [141, 70] on input "0" at bounding box center [142, 73] width 3 height 7
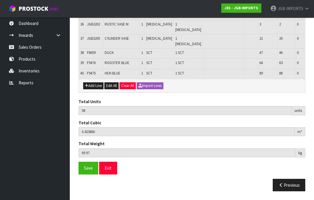
click at [140, 79] on td "1" at bounding box center [142, 74] width 5 height 10
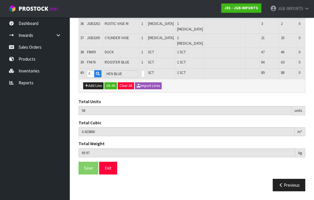
scroll to position [763, 0]
click at [141, 78] on input "1" at bounding box center [142, 73] width 3 height 7
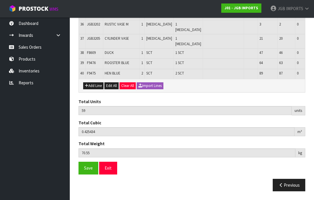
click at [98, 89] on button "Add Line" at bounding box center [93, 86] width 20 height 7
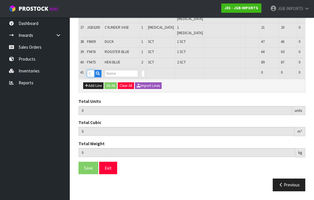
click at [93, 77] on input "text" at bounding box center [91, 73] width 8 height 7
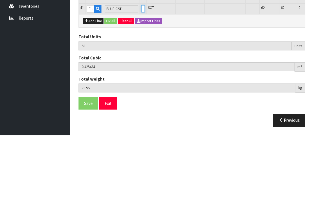
click at [141, 70] on input "0" at bounding box center [142, 73] width 3 height 7
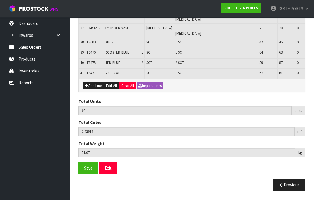
click at [97, 89] on button "Add Line" at bounding box center [93, 86] width 20 height 7
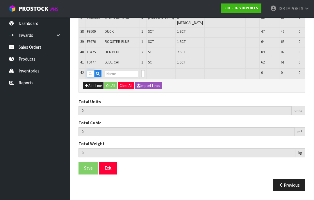
click at [94, 78] on input "text" at bounding box center [91, 73] width 8 height 7
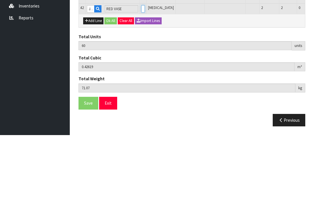
click at [141, 70] on input "0" at bounding box center [142, 73] width 3 height 7
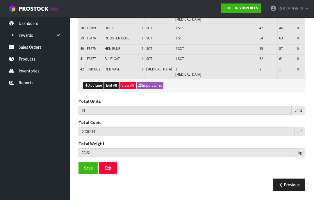
click at [95, 89] on button "Add Line" at bounding box center [93, 85] width 20 height 7
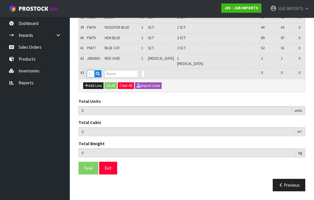
click at [94, 78] on input "text" at bounding box center [91, 73] width 8 height 7
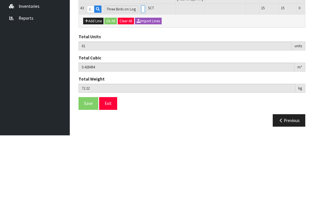
click at [141, 70] on input "0" at bounding box center [142, 73] width 3 height 7
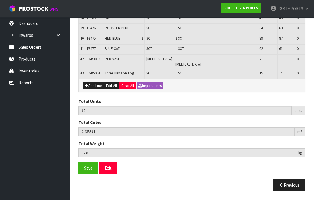
click at [95, 89] on button "Add Line" at bounding box center [93, 86] width 20 height 7
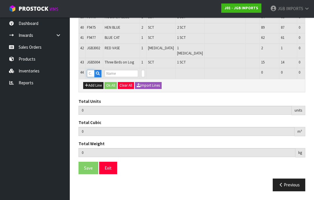
click at [94, 77] on input "text" at bounding box center [91, 73] width 8 height 7
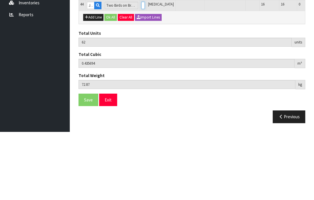
click at [141, 70] on input "0" at bounding box center [142, 73] width 3 height 7
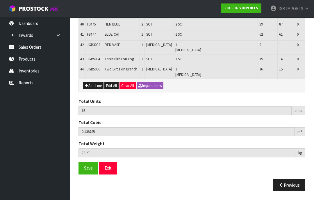
click at [95, 89] on button "Add Line" at bounding box center [93, 86] width 20 height 7
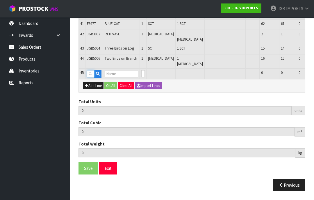
click at [94, 78] on input "text" at bounding box center [91, 73] width 8 height 7
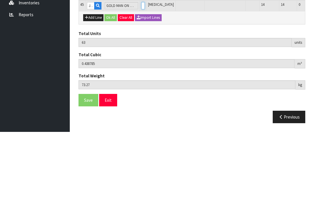
click at [141, 70] on input "0" at bounding box center [142, 73] width 3 height 7
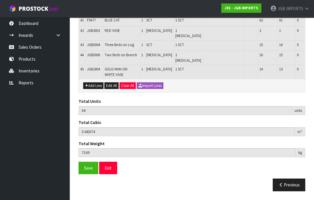
click at [95, 89] on button "Add Line" at bounding box center [93, 86] width 20 height 7
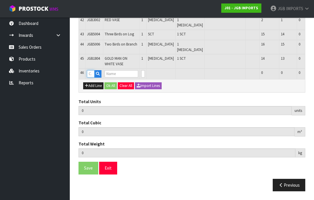
click at [92, 78] on input "text" at bounding box center [91, 73] width 8 height 7
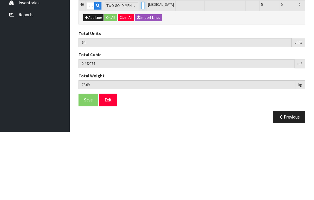
click at [141, 70] on input "0" at bounding box center [142, 73] width 3 height 7
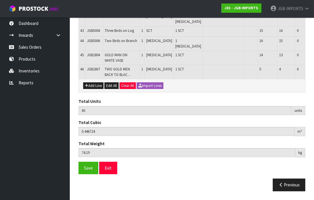
click at [94, 89] on button "Add Line" at bounding box center [93, 86] width 20 height 7
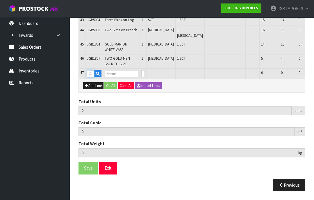
click at [94, 78] on input "text" at bounding box center [91, 73] width 8 height 7
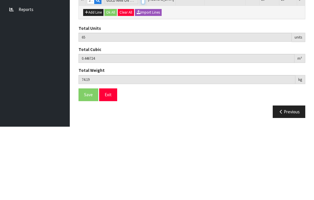
click at [141, 70] on input "0" at bounding box center [142, 73] width 3 height 7
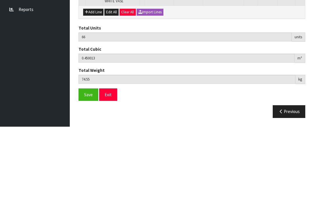
scroll to position [854, 0]
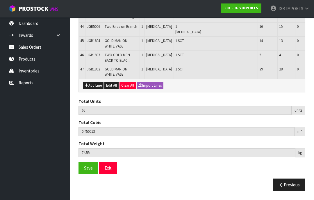
click at [94, 89] on button "Add Line" at bounding box center [93, 85] width 20 height 7
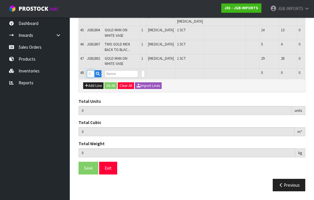
click at [93, 78] on input "text" at bounding box center [91, 73] width 8 height 7
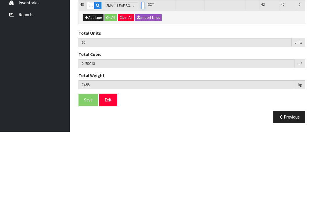
click at [141, 70] on input "0" at bounding box center [142, 73] width 3 height 7
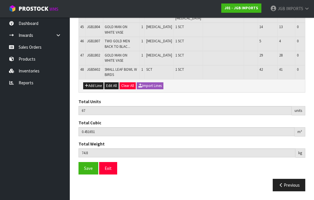
click at [93, 89] on button "Add Line" at bounding box center [93, 86] width 20 height 7
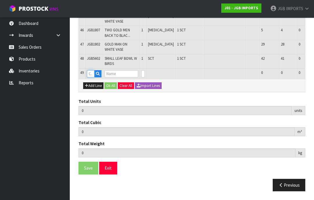
click at [94, 78] on input "text" at bounding box center [91, 73] width 8 height 7
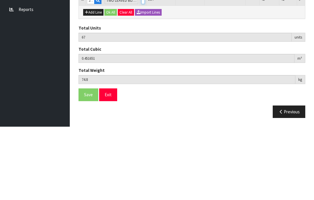
click at [141, 70] on input "0" at bounding box center [142, 73] width 3 height 7
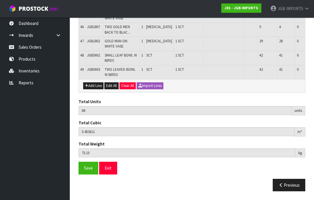
click at [97, 89] on button "Add Line" at bounding box center [93, 86] width 20 height 7
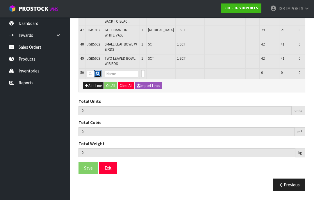
click at [96, 78] on button "button" at bounding box center [97, 74] width 7 height 8
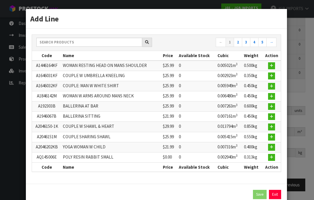
click at [277, 198] on link "Exit" at bounding box center [275, 194] width 12 height 9
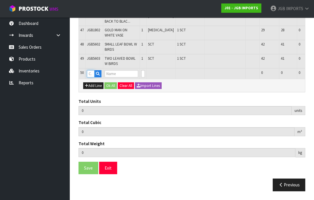
click at [90, 78] on input "text" at bounding box center [91, 73] width 8 height 7
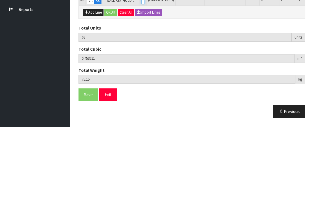
click at [141, 70] on input "0" at bounding box center [142, 73] width 3 height 7
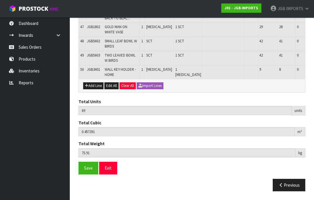
click at [96, 89] on button "Add Line" at bounding box center [93, 86] width 20 height 7
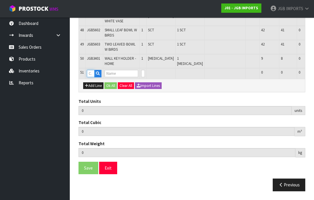
click at [93, 77] on input "text" at bounding box center [91, 73] width 8 height 7
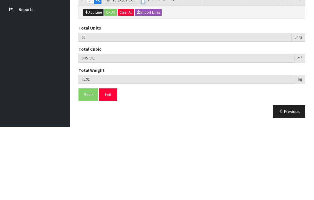
click at [141, 70] on input "0" at bounding box center [142, 73] width 3 height 7
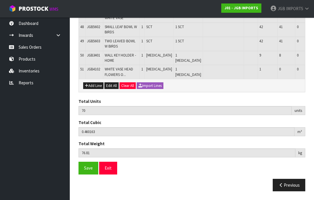
click at [94, 89] on button "Add Line" at bounding box center [93, 86] width 20 height 7
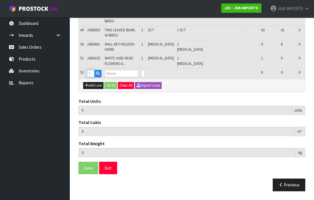
click at [94, 77] on input "text" at bounding box center [91, 73] width 8 height 7
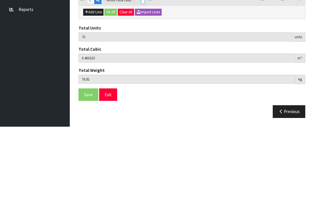
click at [141, 70] on input "0" at bounding box center [142, 73] width 3 height 7
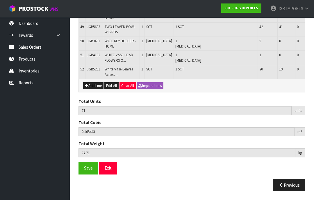
click at [93, 89] on button "Add Line" at bounding box center [93, 86] width 20 height 7
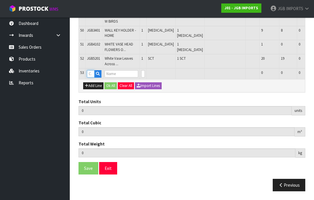
click at [92, 78] on input "text" at bounding box center [91, 73] width 8 height 7
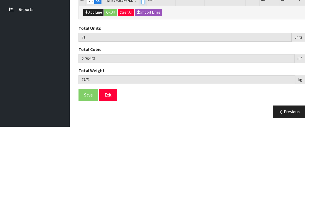
click at [141, 70] on input "0" at bounding box center [142, 73] width 3 height 7
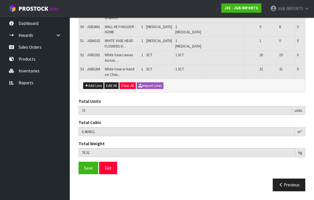
click at [94, 89] on button "Add Line" at bounding box center [93, 86] width 20 height 7
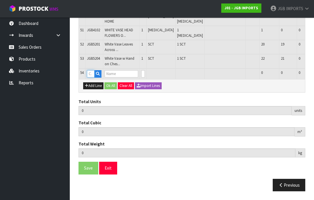
click at [92, 78] on input "text" at bounding box center [91, 73] width 8 height 7
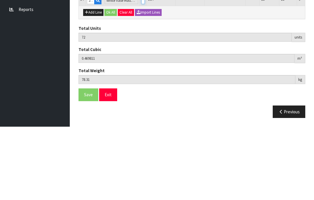
click at [141, 70] on input "0" at bounding box center [142, 73] width 3 height 7
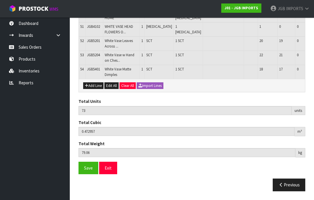
click at [98, 89] on button "Add Line" at bounding box center [93, 86] width 20 height 7
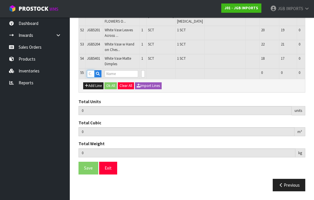
click at [92, 78] on input "text" at bounding box center [91, 73] width 8 height 7
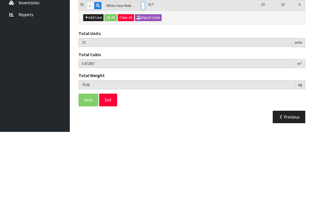
click at [141, 70] on input "0" at bounding box center [142, 73] width 3 height 7
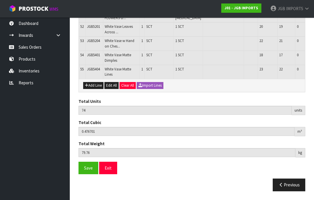
click at [96, 89] on button "Add Line" at bounding box center [93, 85] width 20 height 7
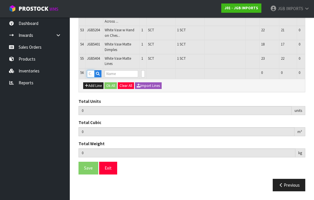
click at [91, 78] on input "text" at bounding box center [91, 73] width 8 height 7
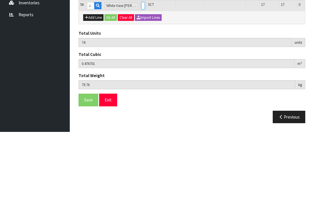
click at [141, 70] on input "0" at bounding box center [142, 73] width 3 height 7
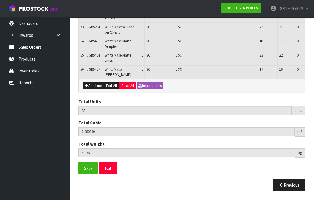
click at [95, 89] on button "Add Line" at bounding box center [93, 86] width 20 height 7
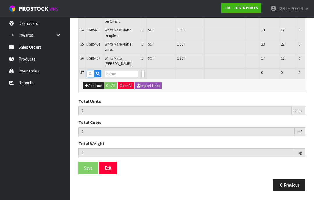
click at [93, 78] on input "text" at bounding box center [91, 73] width 8 height 7
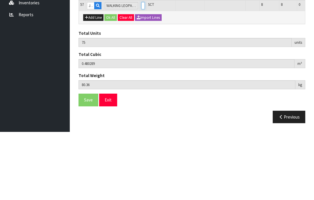
click at [141, 70] on input "0" at bounding box center [142, 73] width 3 height 7
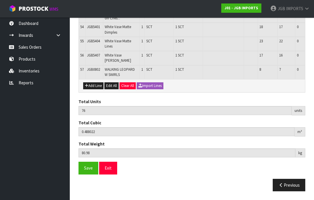
click at [96, 89] on button "Add Line" at bounding box center [93, 86] width 20 height 7
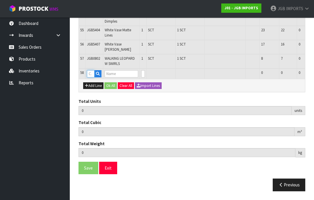
click at [92, 78] on input "text" at bounding box center [91, 73] width 8 height 7
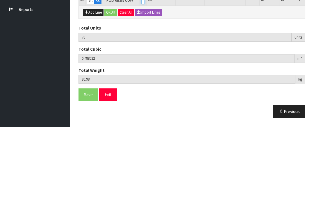
click at [141, 70] on input "0" at bounding box center [142, 73] width 3 height 7
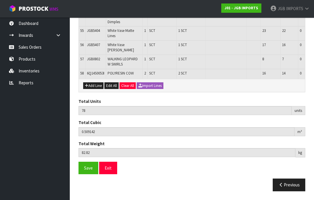
click at [95, 89] on button "Add Line" at bounding box center [93, 86] width 20 height 7
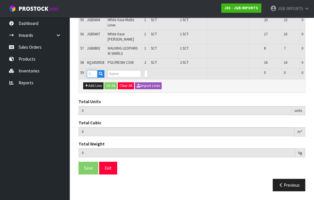
click at [96, 78] on input "text" at bounding box center [92, 73] width 10 height 7
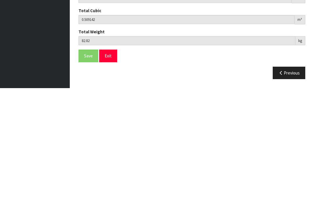
click at [144, 70] on input "0" at bounding box center [145, 73] width 3 height 7
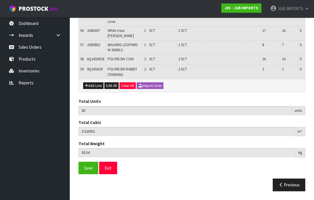
click at [95, 89] on button "Add Line" at bounding box center [93, 86] width 20 height 7
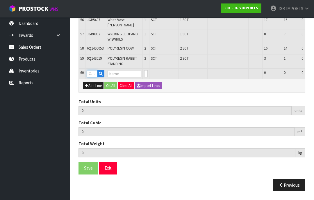
click at [93, 78] on input "text" at bounding box center [92, 73] width 10 height 7
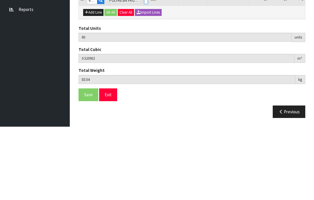
click at [144, 70] on input "0" at bounding box center [145, 73] width 3 height 7
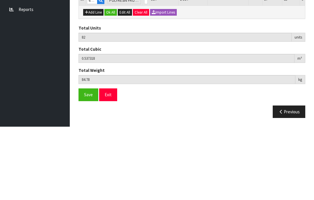
scroll to position [1149, 0]
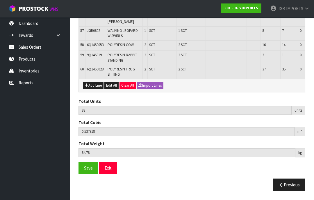
click at [97, 89] on button "Add Line" at bounding box center [93, 85] width 20 height 7
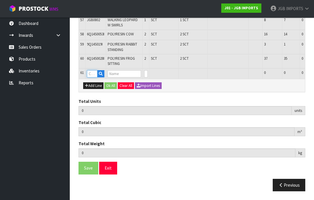
click at [94, 78] on input "text" at bounding box center [92, 73] width 10 height 7
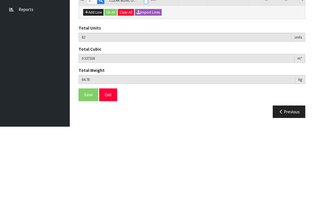
click at [144, 70] on input "0" at bounding box center [145, 73] width 3 height 7
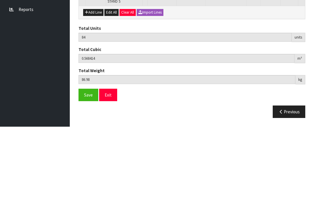
scroll to position [1168, 0]
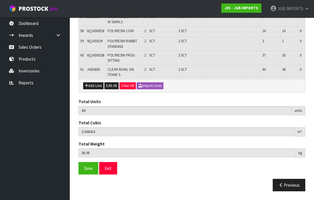
click at [95, 89] on button "Add Line" at bounding box center [93, 86] width 20 height 7
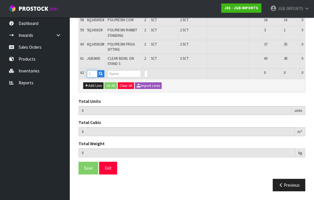
click at [95, 78] on input "text" at bounding box center [92, 73] width 10 height 7
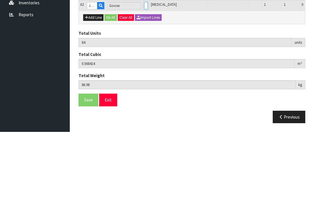
click at [144, 70] on input "0" at bounding box center [145, 73] width 3 height 7
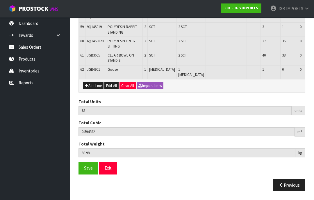
click at [95, 89] on button "Add Line" at bounding box center [93, 86] width 20 height 7
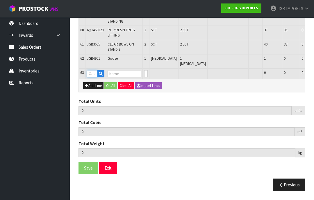
click at [93, 78] on input "text" at bounding box center [92, 73] width 10 height 7
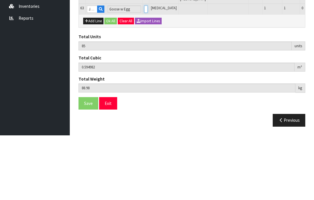
click at [144, 70] on input "0" at bounding box center [145, 73] width 3 height 7
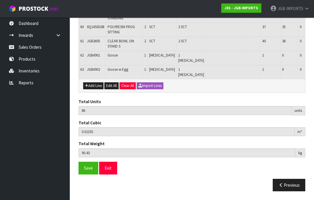
click at [99, 89] on button "Add Line" at bounding box center [93, 86] width 20 height 7
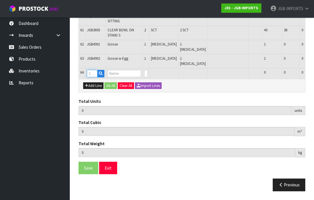
click at [95, 77] on input "text" at bounding box center [92, 73] width 10 height 7
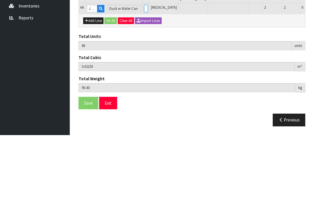
click at [144, 70] on input "0" at bounding box center [145, 73] width 3 height 7
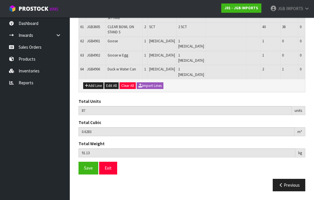
click at [90, 171] on span "Save" at bounding box center [88, 169] width 9 height 6
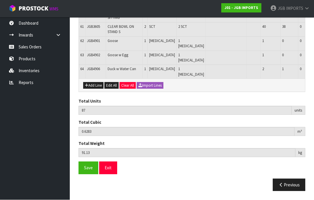
scroll to position [1206, 0]
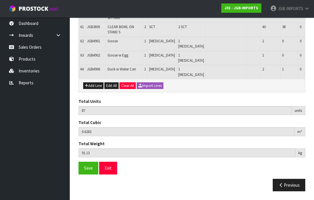
click at [89, 175] on button "Save" at bounding box center [88, 168] width 20 height 12
click at [113, 175] on button "Exit" at bounding box center [108, 168] width 18 height 12
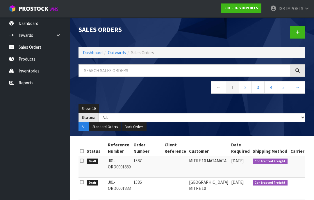
click at [301, 32] on link at bounding box center [297, 32] width 15 height 12
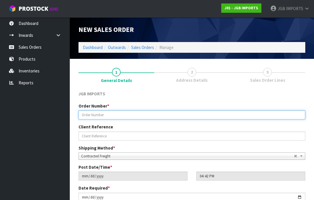
click at [93, 115] on input "text" at bounding box center [191, 115] width 227 height 9
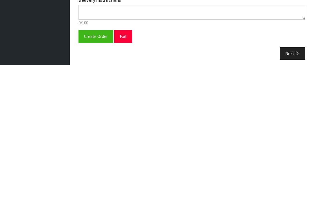
scroll to position [104, 0]
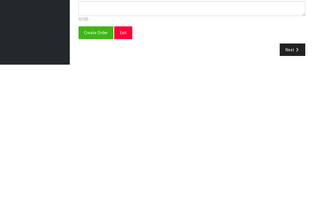
click at [95, 166] on span "Create Order" at bounding box center [96, 169] width 24 height 6
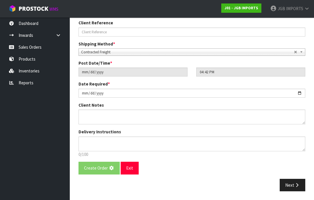
scroll to position [0, 0]
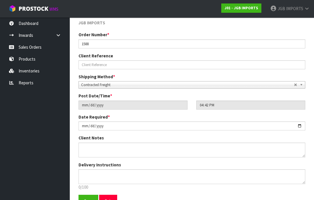
scroll to position [102, 0]
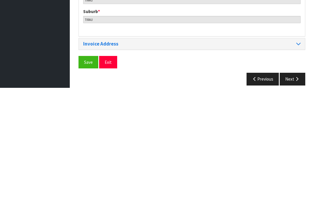
scroll to position [282, 0]
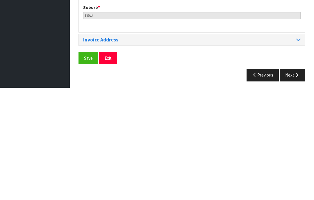
click at [90, 168] on span "Save" at bounding box center [88, 171] width 9 height 6
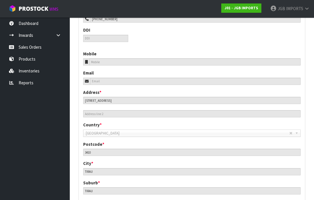
scroll to position [259, 0]
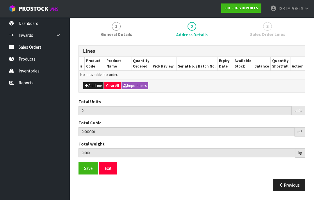
scroll to position [42, 0]
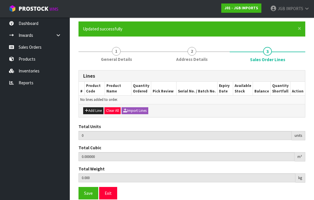
click at [92, 112] on button "Add Line" at bounding box center [93, 110] width 20 height 7
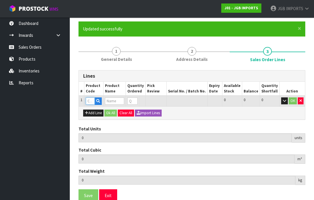
click at [91, 100] on input "text" at bounding box center [90, 101] width 9 height 7
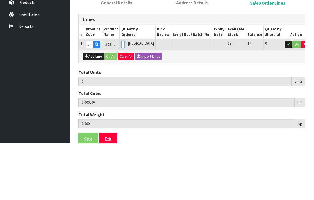
click at [125, 98] on input "0" at bounding box center [122, 101] width 3 height 7
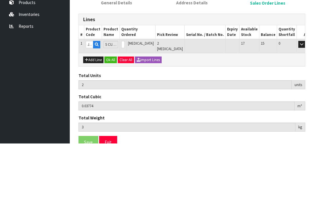
click at [306, 98] on button "OK" at bounding box center [310, 101] width 8 height 7
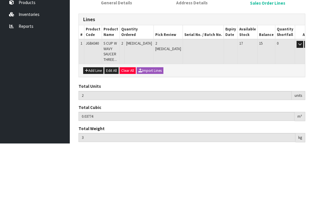
scroll to position [44, 0]
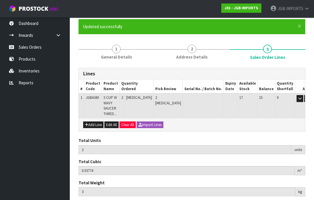
click at [97, 127] on button "Add Line" at bounding box center [93, 125] width 20 height 7
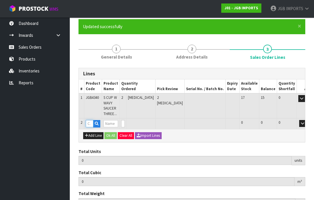
click at [91, 122] on input "text" at bounding box center [90, 123] width 8 height 7
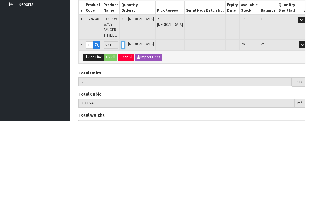
click at [125, 120] on input "0" at bounding box center [122, 123] width 3 height 7
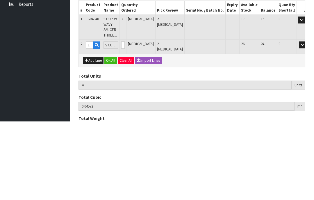
click at [306, 120] on button "OK" at bounding box center [310, 123] width 8 height 7
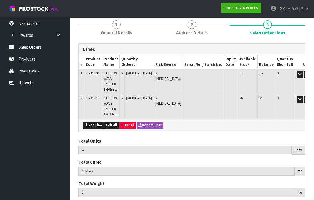
click at [96, 123] on button "Add Line" at bounding box center [93, 125] width 20 height 7
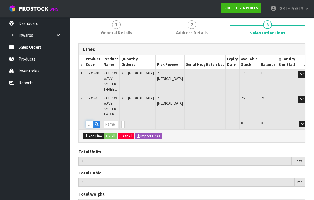
click at [91, 122] on input "text" at bounding box center [90, 124] width 8 height 7
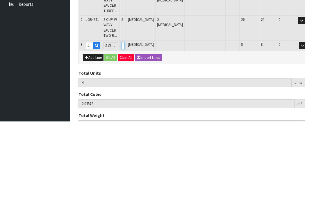
click at [125, 121] on input "0" at bounding box center [122, 124] width 3 height 7
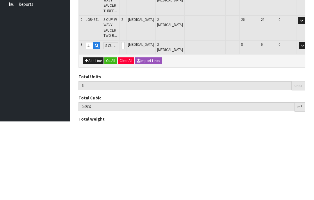
click at [306, 121] on button "OK" at bounding box center [310, 124] width 8 height 7
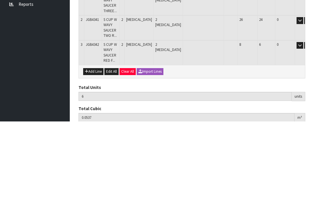
scroll to position [93, 0]
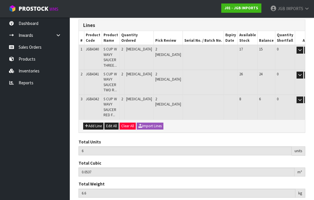
click at [96, 123] on button "Add Line" at bounding box center [93, 126] width 20 height 7
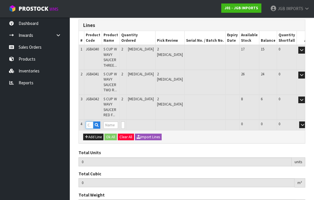
click at [93, 122] on input "text" at bounding box center [90, 125] width 8 height 7
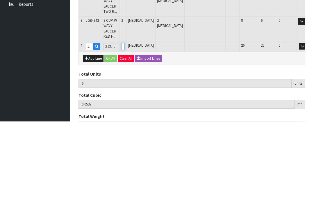
click at [125, 122] on input "0" at bounding box center [122, 125] width 3 height 7
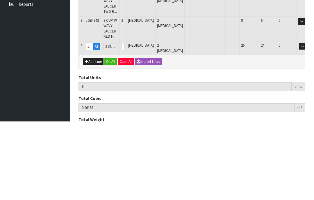
click at [306, 122] on button "OK" at bounding box center [310, 125] width 8 height 7
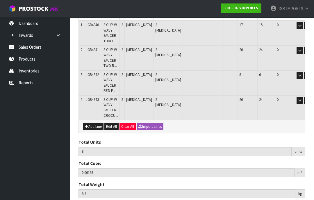
click at [95, 124] on button "Add Line" at bounding box center [93, 126] width 20 height 7
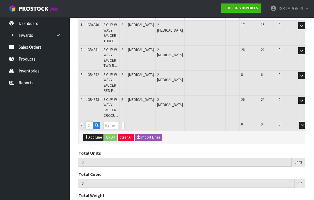
click at [93, 123] on input "text" at bounding box center [90, 125] width 8 height 7
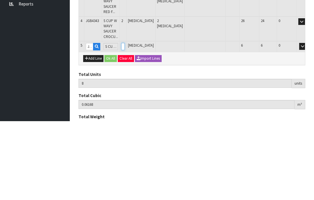
click at [125, 122] on input "0" at bounding box center [122, 125] width 3 height 7
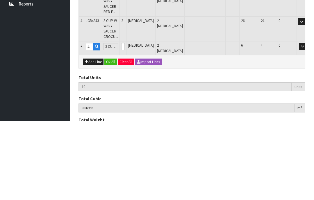
click at [306, 122] on button "OK" at bounding box center [310, 125] width 8 height 7
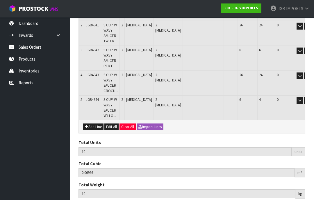
click at [97, 124] on button "Add Line" at bounding box center [93, 127] width 20 height 7
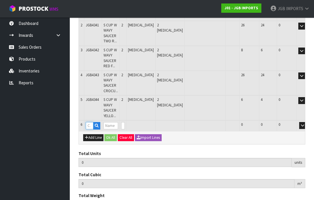
click at [93, 123] on input "text" at bounding box center [90, 125] width 8 height 7
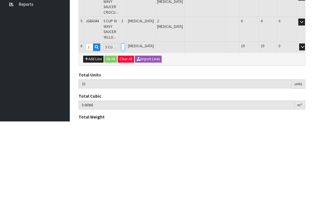
click at [125, 122] on input "0" at bounding box center [122, 125] width 3 height 7
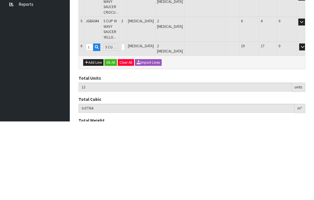
click at [306, 122] on button "OK" at bounding box center [310, 125] width 8 height 7
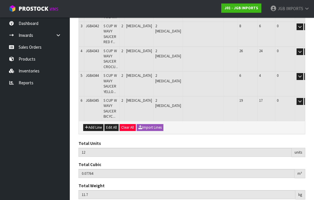
click at [94, 126] on button "Add Line" at bounding box center [93, 127] width 20 height 7
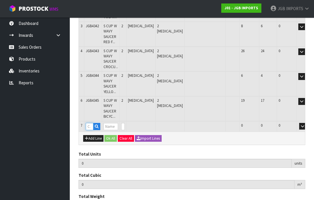
click at [93, 124] on input "text" at bounding box center [90, 126] width 8 height 7
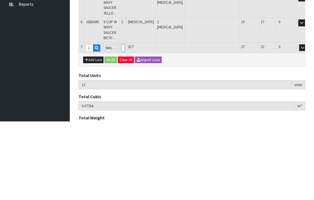
click at [125, 123] on input "0" at bounding box center [122, 126] width 3 height 7
click at [306, 123] on button "OK" at bounding box center [310, 126] width 8 height 7
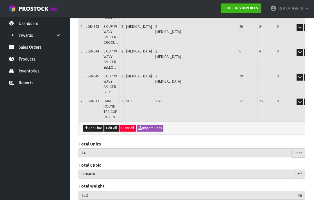
click at [98, 125] on button "Add Line" at bounding box center [93, 128] width 20 height 7
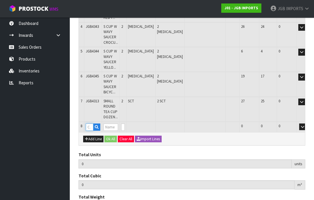
click at [93, 124] on input "text" at bounding box center [90, 127] width 8 height 7
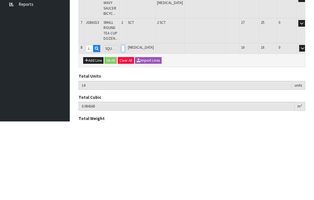
click at [125, 124] on input "0" at bounding box center [122, 127] width 3 height 7
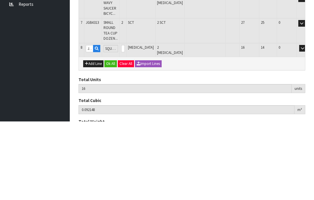
click at [306, 124] on button "OK" at bounding box center [310, 127] width 8 height 7
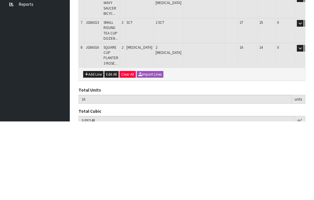
scroll to position [214, 0]
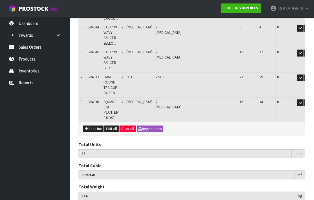
click at [95, 126] on button "Add Line" at bounding box center [93, 129] width 20 height 7
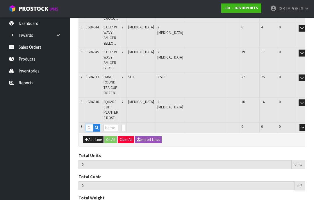
click at [93, 124] on input "text" at bounding box center [90, 127] width 8 height 7
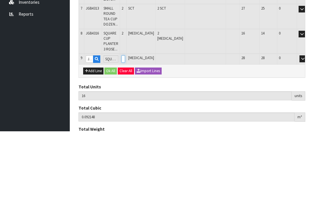
click at [125, 124] on input "0" at bounding box center [122, 127] width 3 height 7
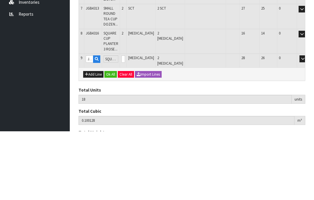
click at [307, 124] on button "OK" at bounding box center [311, 127] width 8 height 7
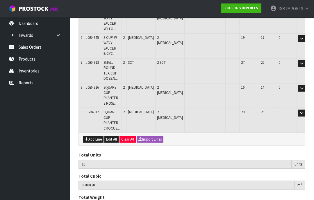
click at [95, 136] on button "Add Line" at bounding box center [93, 139] width 20 height 7
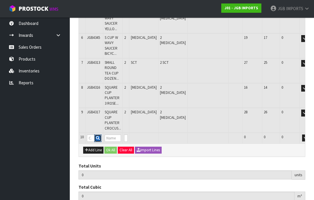
click at [96, 135] on button "button" at bounding box center [97, 139] width 7 height 8
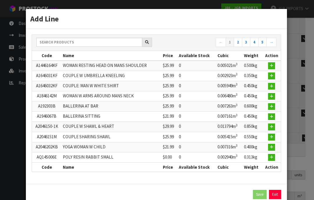
click at [279, 198] on link "Exit" at bounding box center [275, 194] width 12 height 9
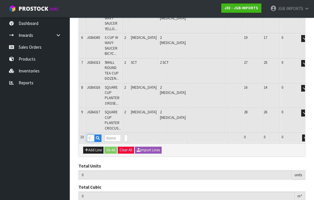
click at [89, 135] on input "text" at bounding box center [91, 138] width 8 height 7
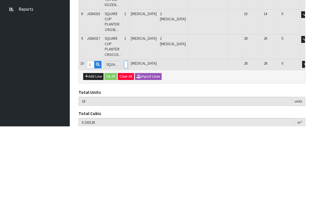
click at [128, 135] on input "0" at bounding box center [125, 138] width 3 height 7
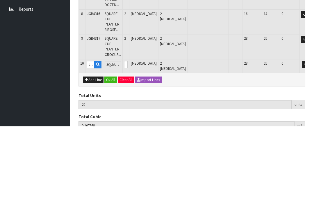
click at [309, 135] on button "OK" at bounding box center [313, 138] width 8 height 7
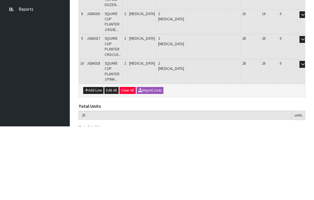
scroll to position [248, 0]
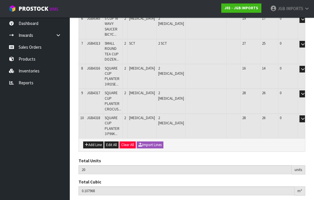
click at [93, 142] on button "Add Line" at bounding box center [93, 145] width 20 height 7
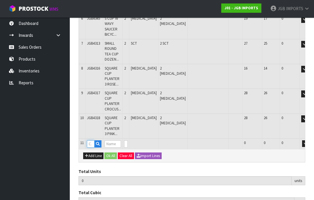
click at [94, 141] on input "text" at bounding box center [91, 144] width 8 height 7
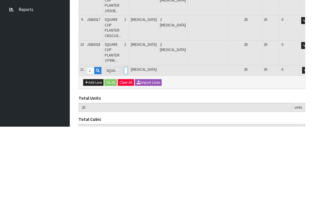
click at [128, 141] on input "0" at bounding box center [125, 144] width 3 height 7
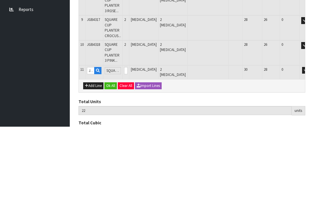
click at [309, 141] on button "OK" at bounding box center [313, 144] width 8 height 7
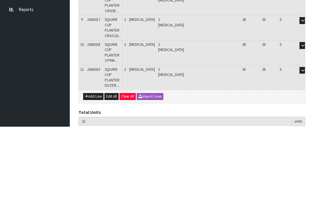
scroll to position [267, 0]
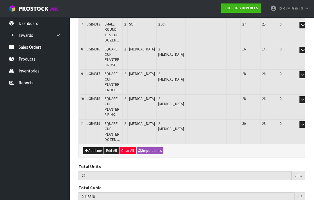
click at [96, 148] on button "Add Line" at bounding box center [93, 151] width 20 height 7
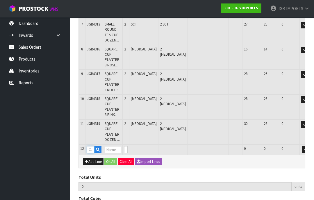
click at [94, 146] on input "text" at bounding box center [91, 149] width 8 height 7
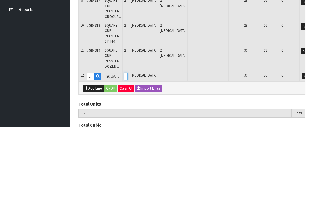
click at [128, 146] on input "0" at bounding box center [125, 149] width 3 height 7
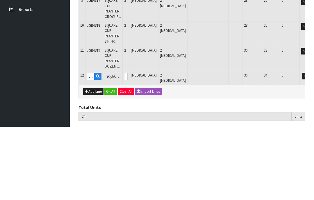
click at [309, 146] on button "OK" at bounding box center [313, 149] width 8 height 7
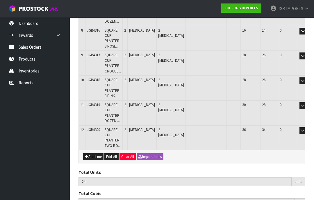
click at [93, 154] on button "Add Line" at bounding box center [93, 157] width 20 height 7
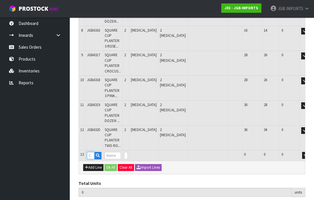
click at [93, 152] on input "text" at bounding box center [91, 155] width 8 height 7
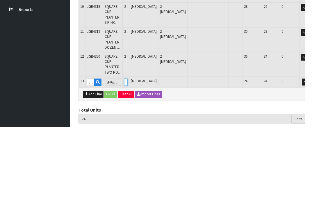
click at [128, 152] on input "0" at bounding box center [125, 155] width 3 height 7
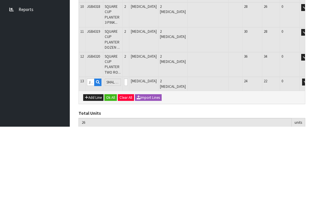
click at [309, 152] on button "OK" at bounding box center [313, 155] width 8 height 7
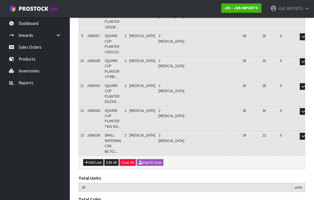
click at [94, 159] on button "Add Line" at bounding box center [93, 162] width 20 height 7
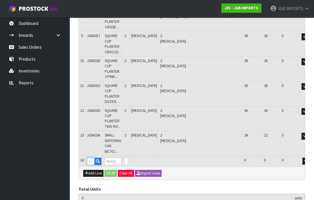
click at [94, 158] on input "text" at bounding box center [91, 161] width 8 height 7
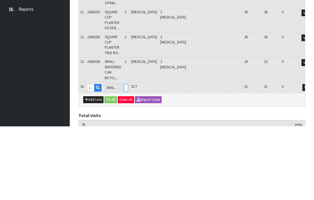
click at [128, 158] on input "0" at bounding box center [125, 161] width 3 height 7
click at [310, 158] on button "OK" at bounding box center [314, 161] width 8 height 7
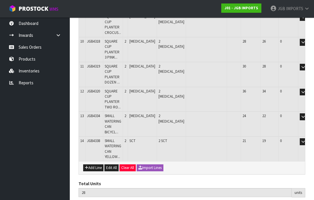
click at [95, 165] on button "Add Line" at bounding box center [93, 168] width 20 height 7
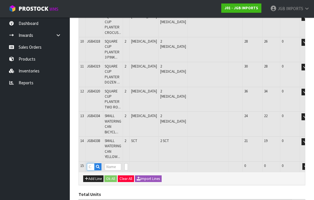
click at [92, 164] on input "text" at bounding box center [91, 167] width 8 height 7
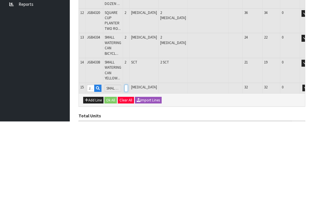
click at [128, 164] on input "0" at bounding box center [125, 167] width 3 height 7
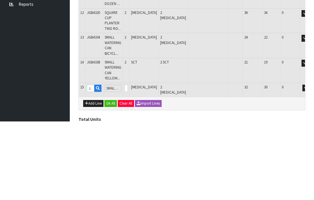
click at [310, 164] on button "OK" at bounding box center [314, 167] width 8 height 7
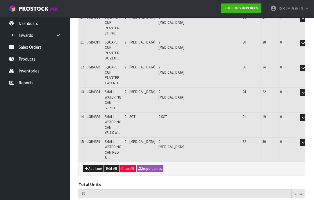
click at [96, 166] on button "Add Line" at bounding box center [93, 169] width 20 height 7
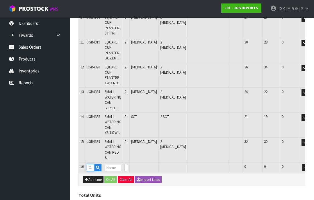
click at [93, 164] on input "text" at bounding box center [91, 167] width 8 height 7
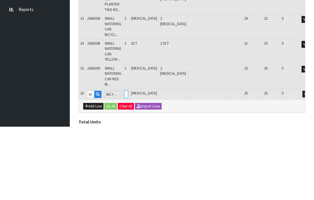
click at [128, 164] on input "0" at bounding box center [125, 167] width 3 height 7
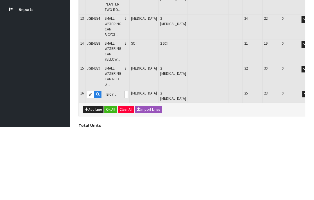
click at [310, 164] on button "OK" at bounding box center [314, 167] width 8 height 7
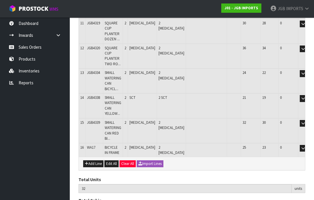
click at [97, 161] on button "Add Line" at bounding box center [93, 164] width 20 height 7
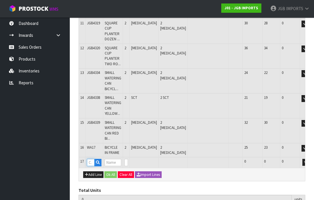
click at [92, 159] on input "text" at bounding box center [91, 162] width 8 height 7
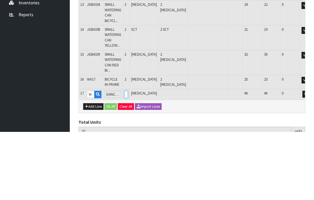
click at [128, 159] on input "0" at bounding box center [125, 162] width 3 height 7
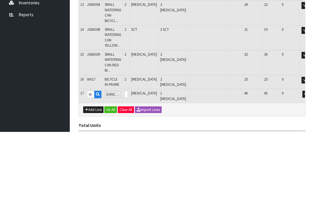
click at [310, 159] on button "OK" at bounding box center [314, 162] width 8 height 7
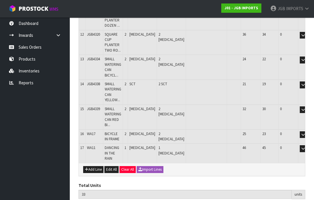
click at [98, 166] on button "Add Line" at bounding box center [93, 169] width 20 height 7
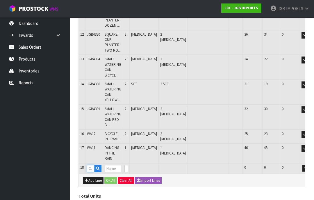
click at [93, 165] on input "text" at bounding box center [91, 168] width 8 height 7
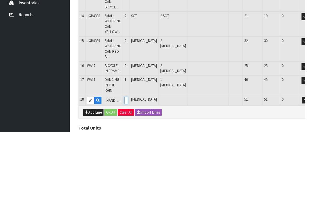
click at [128, 165] on input "0" at bounding box center [125, 168] width 3 height 7
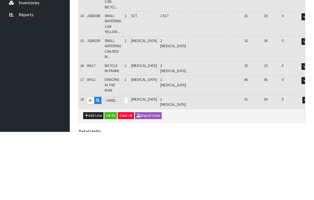
click at [310, 165] on button "OK" at bounding box center [314, 168] width 8 height 7
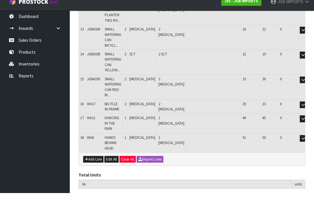
scroll to position [405, 0]
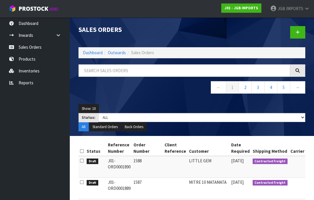
click at [301, 31] on link at bounding box center [297, 32] width 15 height 12
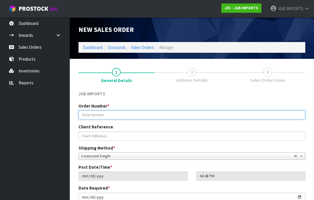
click at [96, 115] on input "text" at bounding box center [191, 115] width 227 height 9
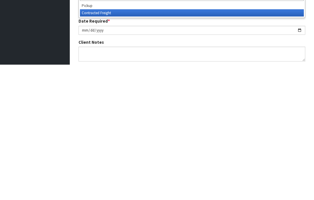
scroll to position [37, 0]
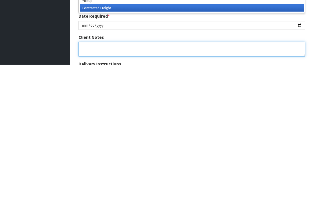
click at [89, 178] on textarea at bounding box center [191, 185] width 227 height 15
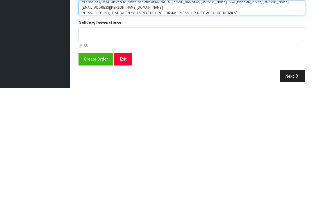
scroll to position [104, 0]
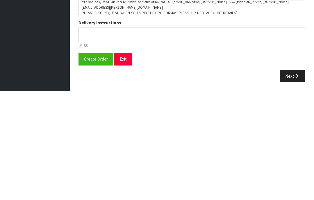
click at [95, 166] on span "Create Order" at bounding box center [96, 169] width 24 height 6
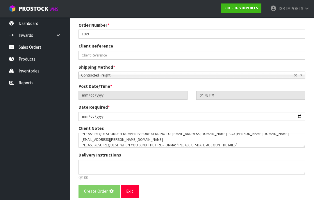
scroll to position [0, 0]
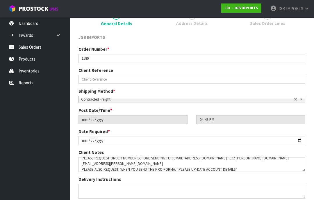
scroll to position [102, 0]
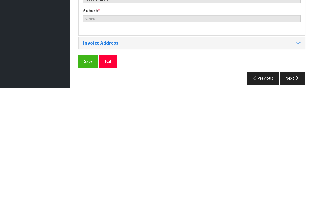
scroll to position [282, 0]
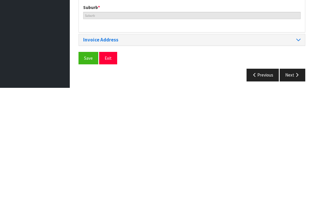
click at [86, 168] on span "Save" at bounding box center [88, 171] width 9 height 6
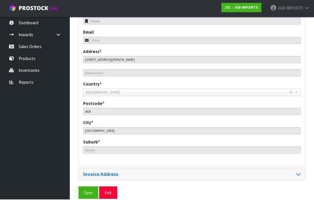
scroll to position [259, 0]
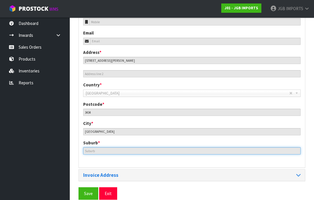
click at [97, 148] on input "text" at bounding box center [191, 151] width 217 height 7
click at [129, 149] on input "text" at bounding box center [191, 151] width 217 height 7
click at [130, 148] on input "text" at bounding box center [191, 151] width 217 height 7
click at [247, 149] on input "text" at bounding box center [191, 151] width 217 height 7
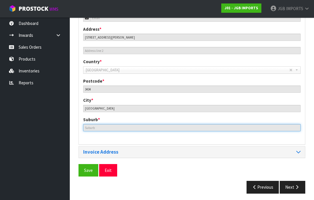
click at [98, 126] on input "text" at bounding box center [191, 127] width 217 height 7
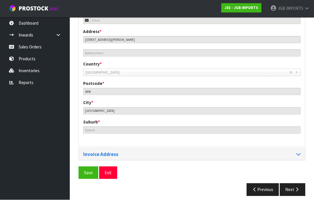
scroll to position [280, 0]
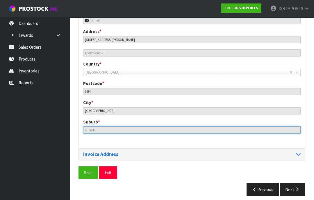
click at [93, 129] on input "text" at bounding box center [191, 130] width 217 height 7
click at [122, 127] on input "text" at bounding box center [191, 130] width 217 height 7
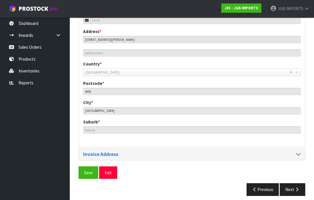
click at [297, 190] on button "Next" at bounding box center [292, 190] width 26 height 12
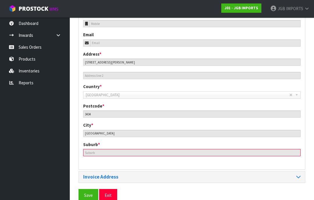
scroll to position [259, 0]
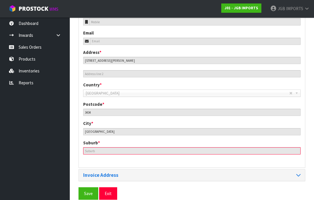
click at [89, 192] on span "Save" at bounding box center [88, 194] width 9 height 6
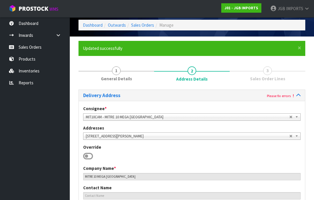
scroll to position [0, 0]
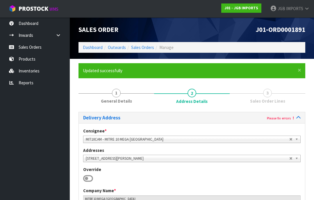
click at [31, 48] on link "Sales Orders" at bounding box center [35, 47] width 70 height 12
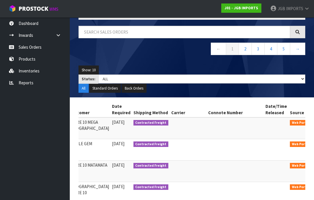
scroll to position [0, 119]
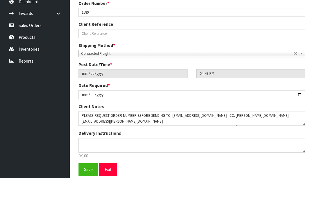
scroll to position [81, 0]
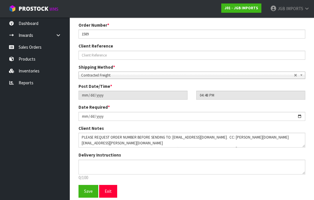
click at [87, 194] on span "Save" at bounding box center [88, 192] width 9 height 6
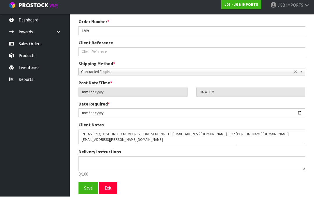
scroll to position [102, 0]
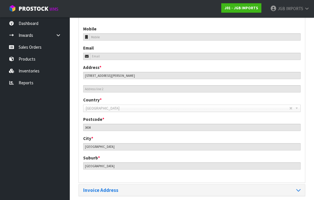
scroll to position [244, 0]
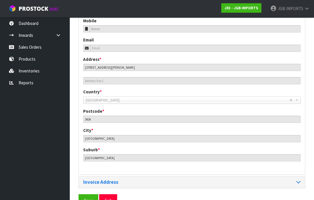
scroll to position [259, 0]
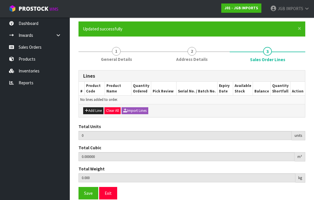
click at [97, 109] on button "Add Line" at bounding box center [93, 110] width 20 height 7
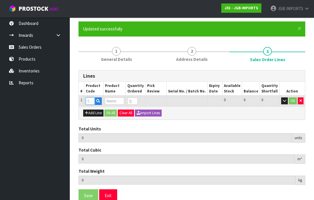
click at [94, 99] on input "text" at bounding box center [90, 101] width 9 height 7
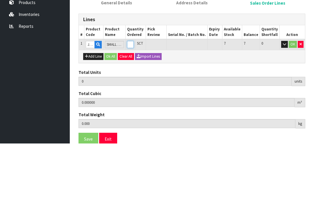
click at [134, 98] on input "0" at bounding box center [130, 101] width 7 height 7
click at [291, 98] on button "OK" at bounding box center [292, 101] width 8 height 7
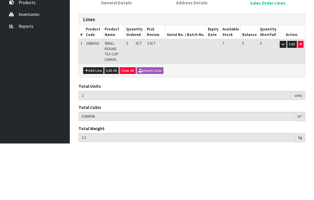
scroll to position [44, 0]
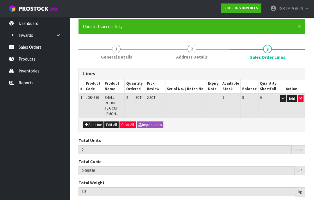
click at [97, 124] on button "Add Line" at bounding box center [93, 125] width 20 height 7
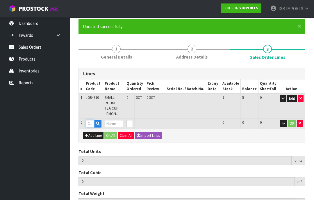
click at [92, 123] on input "text" at bounding box center [90, 123] width 9 height 7
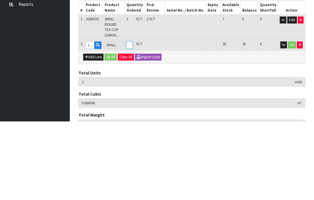
click at [133, 120] on input "0" at bounding box center [129, 123] width 6 height 7
click at [291, 120] on button "OK" at bounding box center [292, 123] width 8 height 7
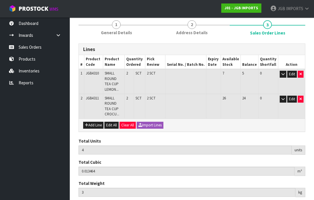
click at [96, 124] on button "Add Line" at bounding box center [93, 125] width 20 height 7
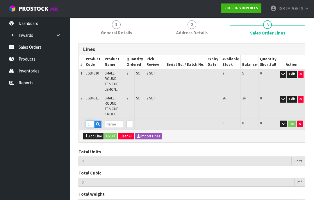
click at [92, 124] on input "text" at bounding box center [90, 124] width 9 height 7
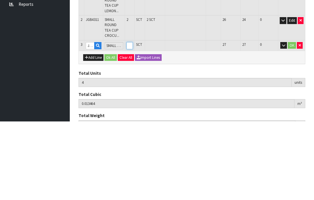
click at [133, 121] on input "0" at bounding box center [129, 124] width 6 height 7
click at [293, 121] on button "OK" at bounding box center [292, 124] width 8 height 7
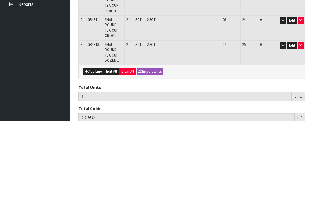
scroll to position [93, 0]
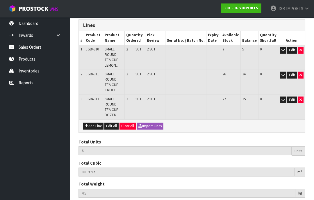
click at [96, 123] on button "Add Line" at bounding box center [93, 126] width 20 height 7
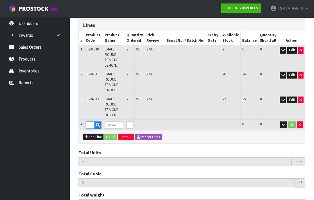
click at [91, 122] on input "text" at bounding box center [90, 125] width 9 height 7
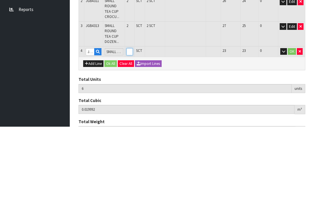
click at [133, 122] on input "0" at bounding box center [129, 125] width 6 height 7
click at [292, 122] on button "OK" at bounding box center [292, 125] width 8 height 7
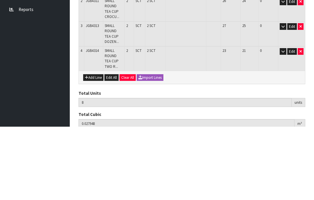
scroll to position [112, 0]
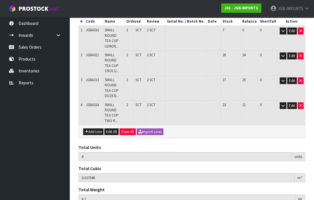
click at [94, 129] on button "Add Line" at bounding box center [93, 132] width 20 height 7
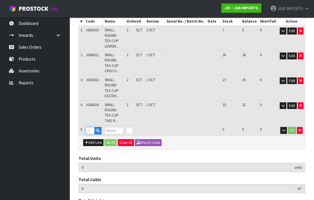
click at [92, 127] on input "text" at bounding box center [90, 130] width 9 height 7
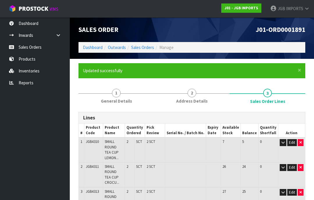
scroll to position [185, 0]
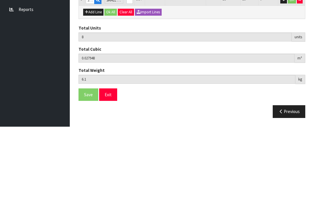
type input "0"
type input "2"
type input "10"
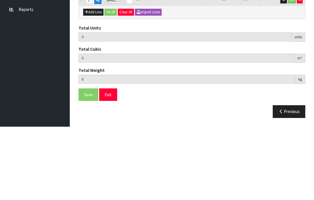
type input "0.035904"
type input "7.7"
click at [292, 70] on button "OK" at bounding box center [292, 73] width 8 height 7
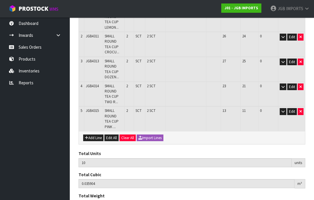
click at [96, 135] on button "Add Line" at bounding box center [93, 138] width 20 height 7
type input "0"
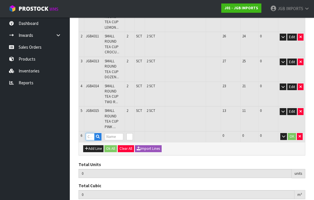
click at [93, 133] on input "text" at bounding box center [90, 136] width 9 height 7
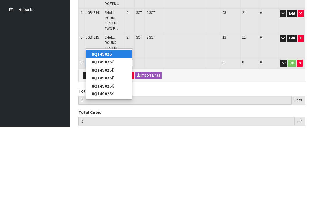
type input "8Q14S026C"
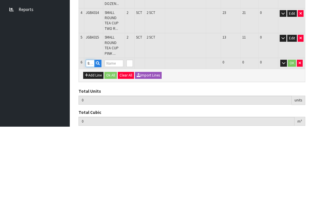
type input "10"
type input "0.035904"
type input "7.7"
type input "POLYRESIN ELEPHANT"
type input "0"
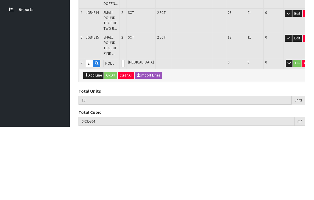
click at [126, 132] on td "0" at bounding box center [123, 137] width 7 height 11
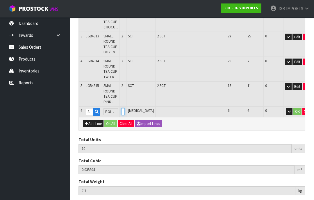
click at [125, 108] on input "0" at bounding box center [122, 111] width 3 height 7
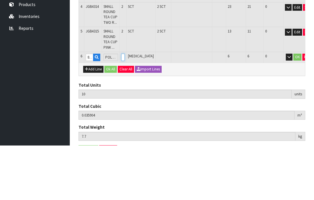
click at [125, 108] on input "0" at bounding box center [122, 111] width 3 height 7
type input "0"
type input "12"
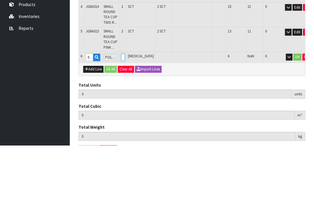
type input "0.053956"
type input "8.66"
type input "2"
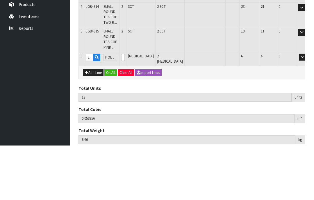
click at [306, 108] on button "OK" at bounding box center [310, 111] width 8 height 7
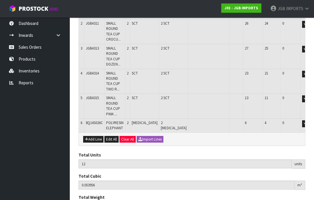
click at [95, 136] on button "Add Line" at bounding box center [93, 139] width 20 height 7
type input "0"
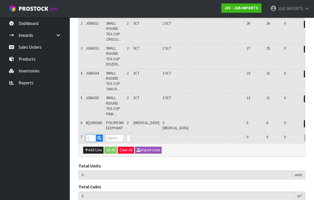
click at [91, 135] on input "text" at bounding box center [91, 138] width 10 height 7
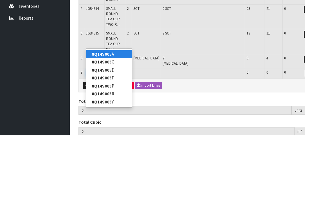
type input "8Q14S005C"
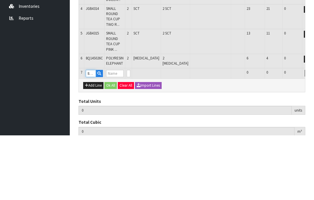
type input "12"
type input "0.053956"
type input "8.66"
type input "POLY RESIN ELEPHANT"
type input "0"
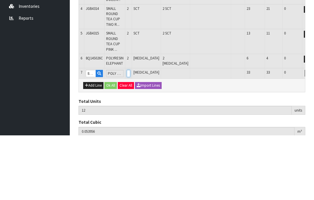
click at [130, 135] on input "0" at bounding box center [128, 138] width 3 height 7
type input "0"
type input "14"
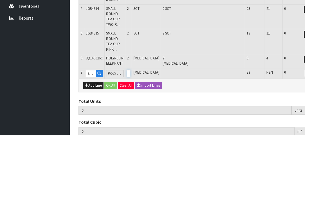
type input "0.085142"
type input "10.42"
type input "2"
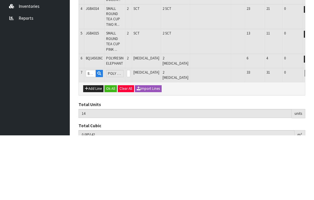
click at [312, 135] on button "OK" at bounding box center [316, 138] width 8 height 7
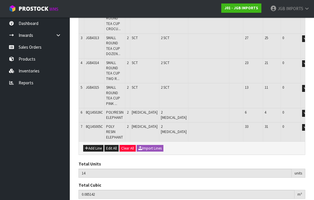
click at [97, 145] on button "Add Line" at bounding box center [93, 148] width 20 height 7
type input "0"
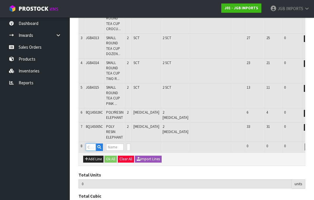
click at [94, 144] on input "text" at bounding box center [91, 147] width 10 height 7
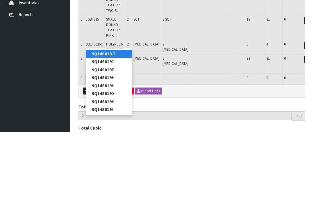
type input "9Q14S019I"
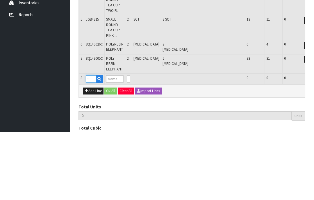
type input "14"
type input "0.085142"
type input "10.42"
type input "POLYRESIN RABBIT STANDING"
type input "0"
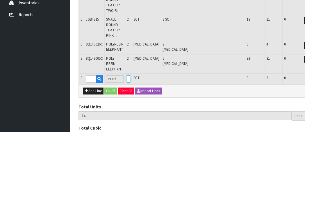
click at [130, 144] on input "0" at bounding box center [128, 147] width 3 height 7
type input "0"
type input "16"
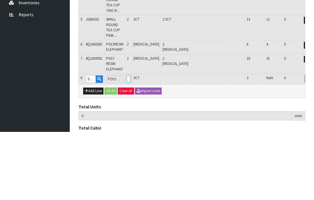
type input "0.096902"
type input "11.14"
type input "2"
click at [312, 144] on button "OK" at bounding box center [316, 147] width 8 height 7
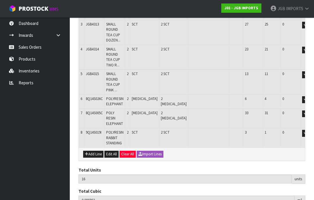
click at [95, 151] on button "Add Line" at bounding box center [93, 154] width 20 height 7
type input "0"
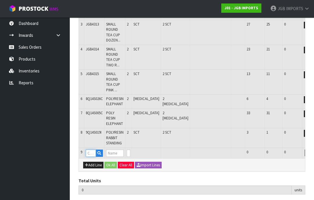
click at [93, 150] on input "text" at bounding box center [91, 153] width 10 height 7
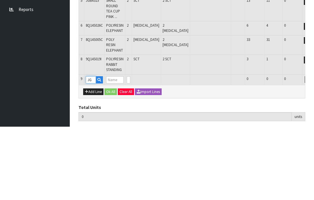
type input "J"
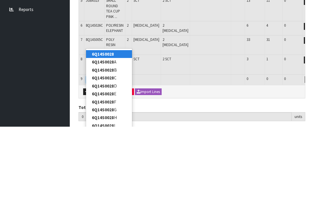
type input "6Q14S0028I"
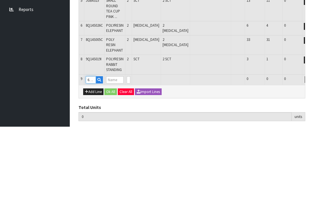
type input "16"
type input "0.096902"
type input "11.14"
type input "POLYRESIN FROG SITTING"
type input "0"
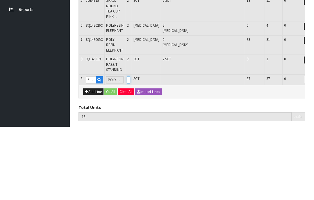
click at [130, 150] on input "0" at bounding box center [128, 153] width 3 height 7
type input "0"
type input "18"
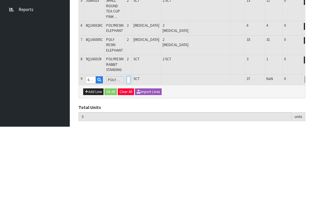
type input "0.113318"
type input "12.38"
type input "2"
click at [312, 150] on button "OK" at bounding box center [316, 153] width 8 height 7
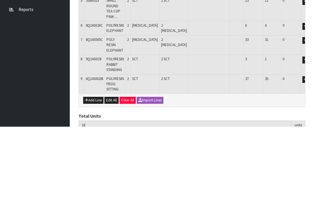
scroll to position [187, 0]
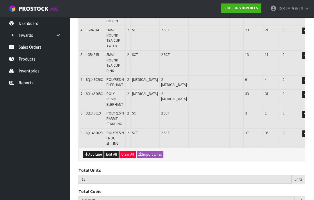
click at [97, 151] on button "Add Line" at bounding box center [93, 154] width 20 height 7
type input "0"
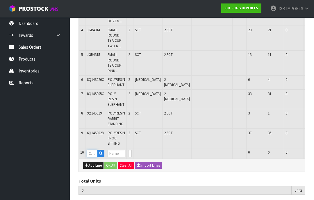
click at [96, 150] on input "text" at bounding box center [92, 153] width 10 height 7
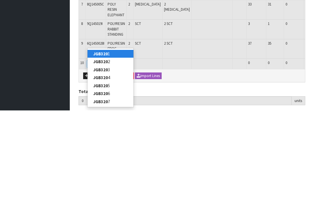
type input "JGB3202"
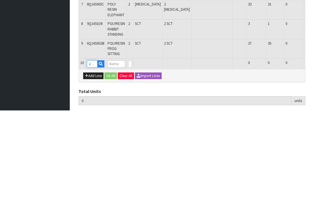
type input "18"
type input "0.113318"
type input "12.38"
type input "RUSTIC VASE M"
type input "0"
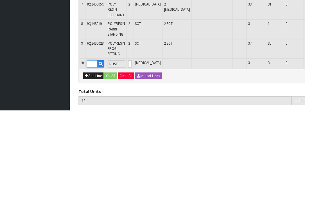
type input "JGB3202"
click at [132, 150] on input "0" at bounding box center [129, 153] width 3 height 7
type input "0"
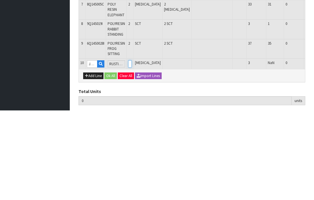
type input "20"
type input "0.148118"
type input "15.02"
type input "2"
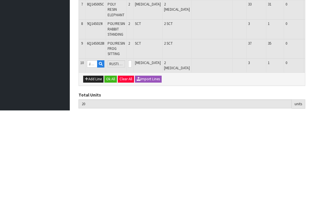
click at [313, 150] on button "OK" at bounding box center [317, 153] width 8 height 7
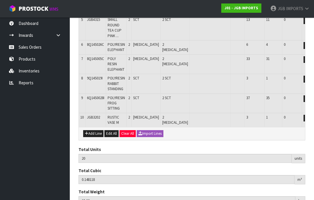
click at [97, 130] on button "Add Line" at bounding box center [93, 133] width 20 height 7
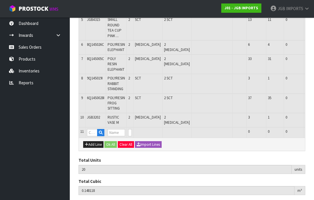
type input "0"
click at [97, 129] on input "text" at bounding box center [92, 132] width 10 height 7
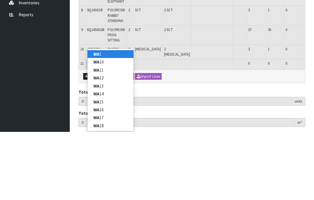
type input "WA10"
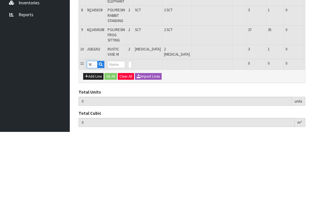
type input "20"
type input "0.148118"
type input "15.02"
type input "HEADS W COLOUR"
type input "0"
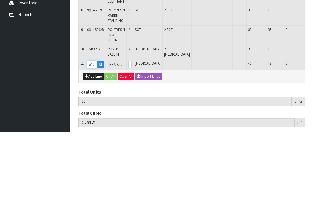
type input "WA10"
click at [132, 129] on input "0" at bounding box center [129, 132] width 3 height 7
type input "0"
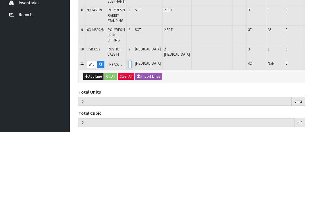
type input "21"
type input "0.161222"
type input "16.395"
type input "1"
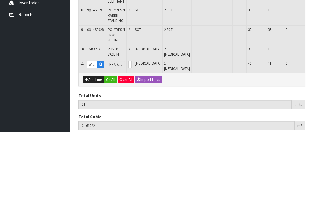
click at [313, 129] on button "OK" at bounding box center [317, 132] width 8 height 7
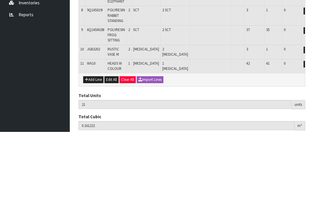
scroll to position [236, 0]
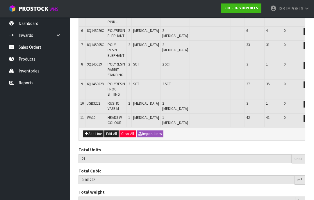
click at [95, 131] on button "Add Line" at bounding box center [93, 134] width 20 height 7
type input "0"
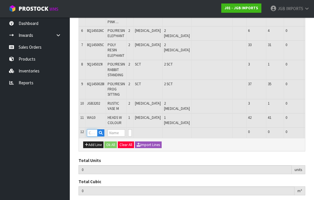
click at [96, 130] on input "text" at bounding box center [92, 133] width 10 height 7
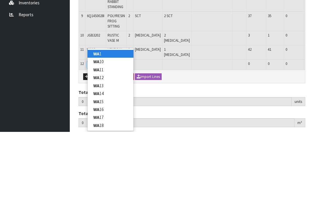
type input "WA17"
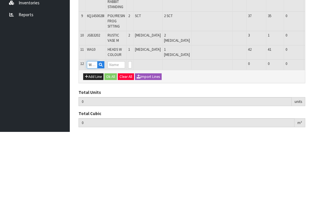
type input "21"
type input "0.161222"
type input "16.395"
type input "BICYCLE IN FRAME"
type input "0"
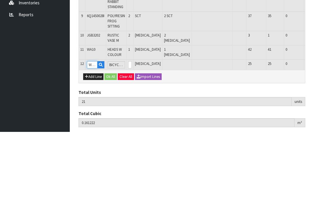
type input "WA17"
click at [132, 130] on input "0" at bounding box center [129, 133] width 3 height 7
type input "0"
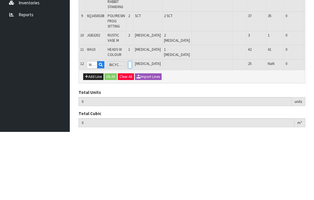
type input "1"
type input "22"
type input "0.171362"
type input "18.02"
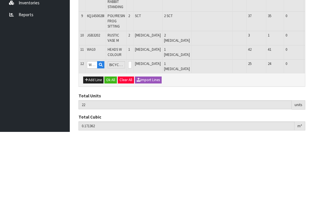
click at [313, 130] on button "OK" at bounding box center [317, 133] width 8 height 7
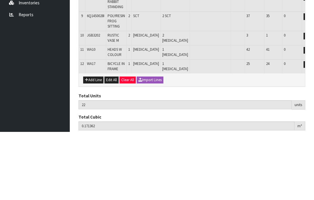
scroll to position [250, 0]
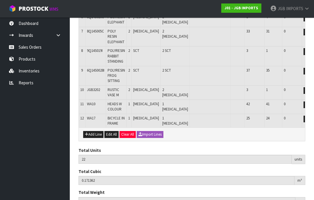
click at [93, 131] on button "Add Line" at bounding box center [93, 134] width 20 height 7
type input "0"
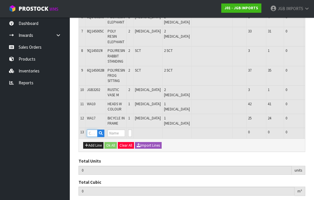
click at [94, 130] on input "text" at bounding box center [92, 133] width 10 height 7
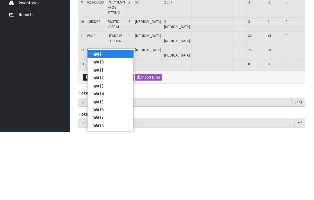
type input "W"
type input "JGB3801"
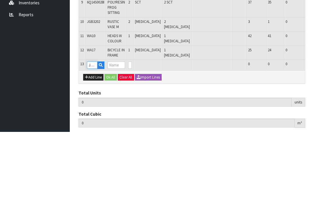
type input "22"
type input "0.171362"
type input "18.02"
type input "METAL WALL ART FLOWER W 6 LEAVES"
type input "0"
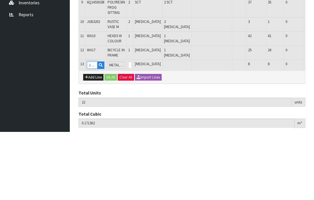
type input "JGB3801"
click at [132, 130] on input "0" at bounding box center [129, 133] width 3 height 7
type input "0"
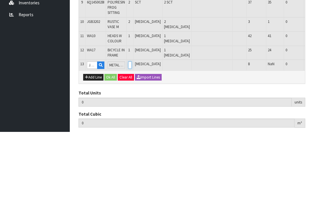
type input "1"
type input "23"
type input "0.191502"
type input "20.7"
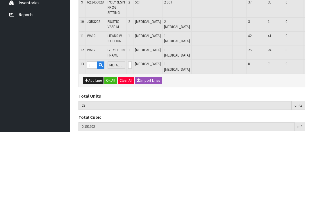
click at [313, 130] on button "OK" at bounding box center [317, 133] width 8 height 7
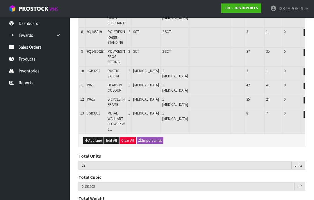
scroll to position [272, 0]
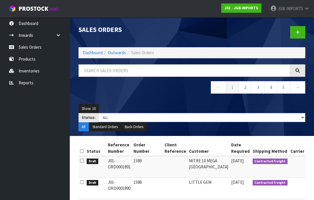
click at [298, 8] on span "IMPORTS" at bounding box center [294, 9] width 17 height 6
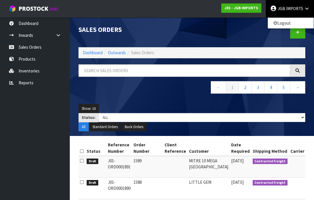
click at [287, 22] on link "Logout" at bounding box center [291, 23] width 46 height 8
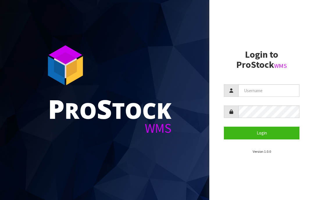
click at [252, 89] on input "text" at bounding box center [268, 91] width 61 height 12
type input "JGBIMPORTS"
click at [262, 134] on button "Login" at bounding box center [262, 133] width 76 height 12
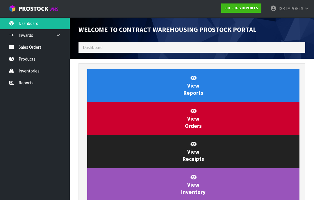
scroll to position [290170, 290276]
click at [33, 47] on link "Sales Orders" at bounding box center [35, 47] width 70 height 12
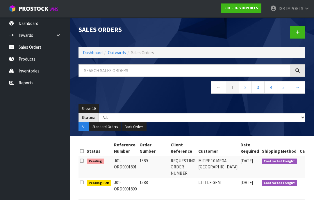
click at [295, 8] on span "IMPORTS" at bounding box center [294, 9] width 17 height 6
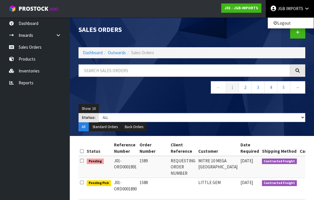
click at [291, 23] on link "Logout" at bounding box center [291, 23] width 46 height 8
